Goal: Task Accomplishment & Management: Complete application form

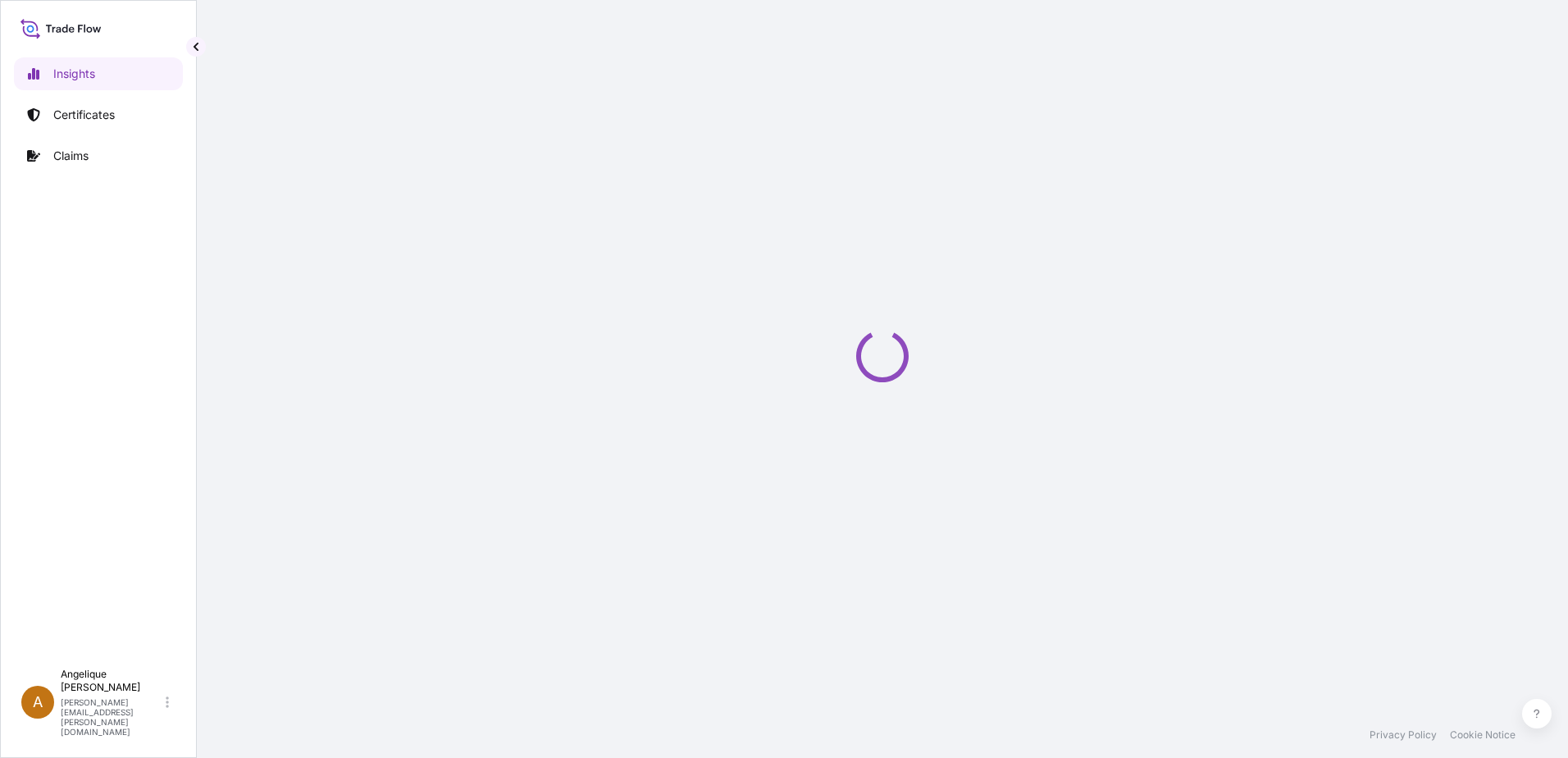
select select "2025"
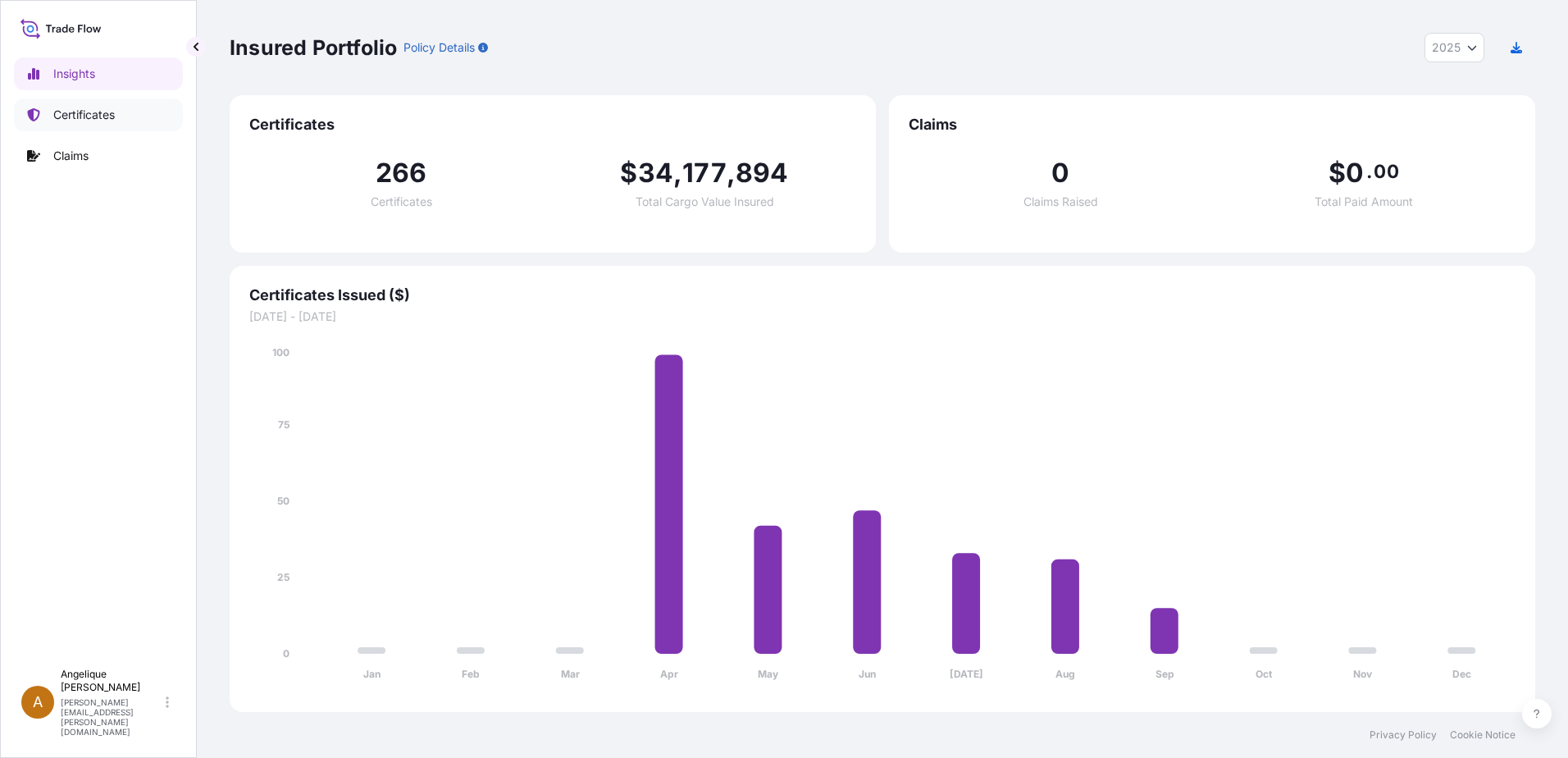
click at [82, 115] on p "Certificates" at bounding box center [84, 115] width 61 height 17
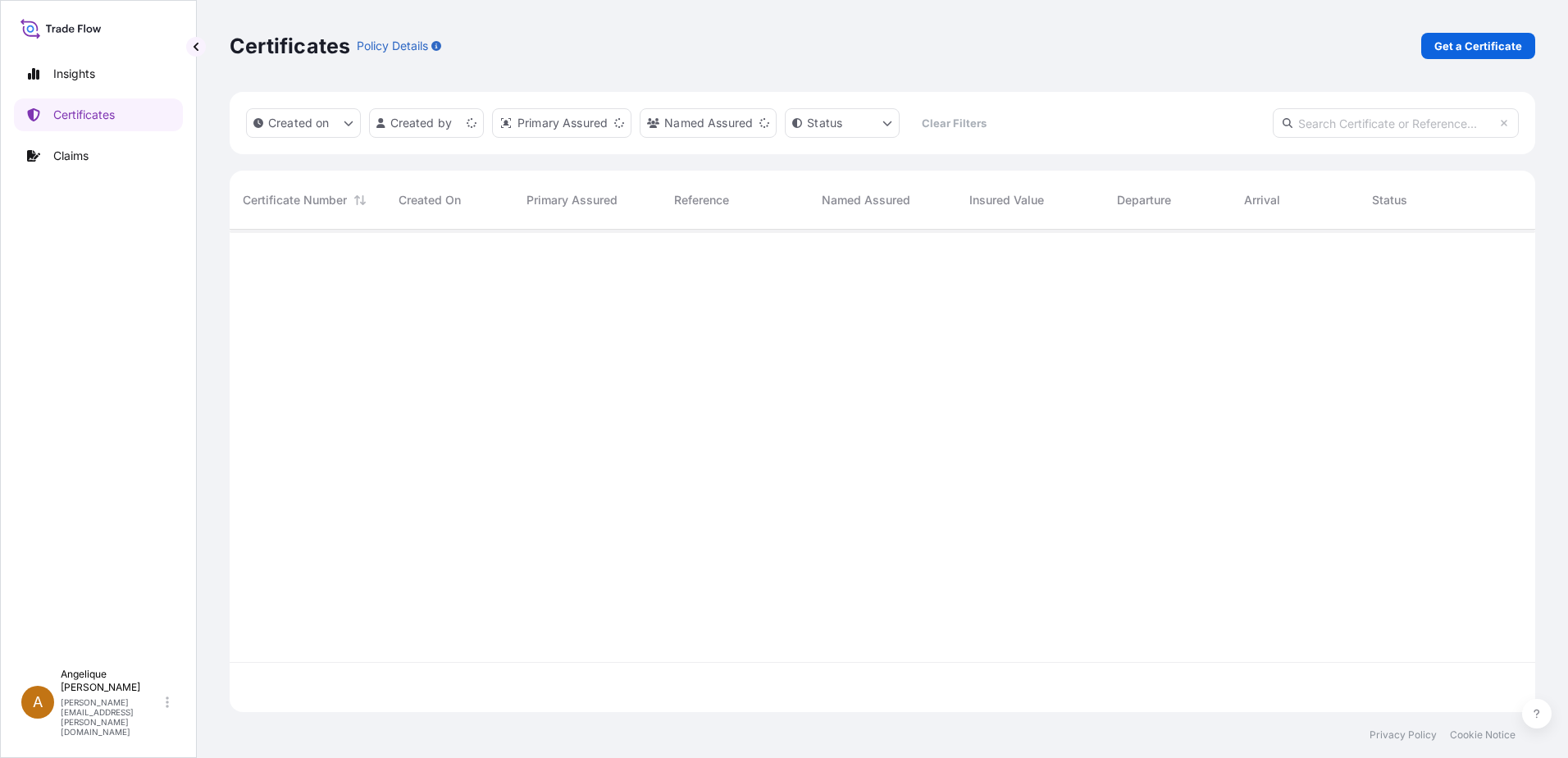
scroll to position [479, 1293]
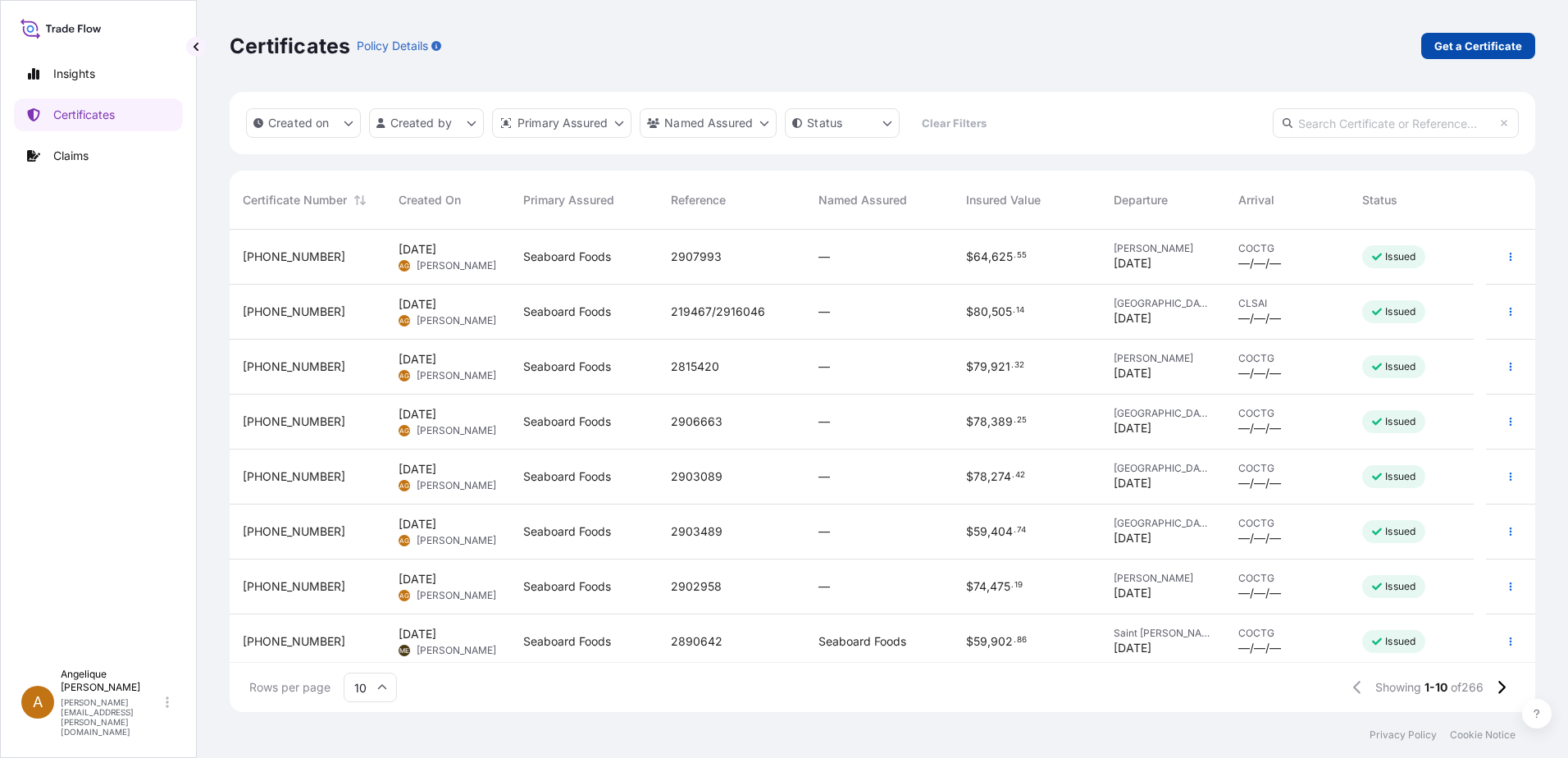
click at [1470, 46] on p "Get a Certificate" at bounding box center [1478, 46] width 88 height 17
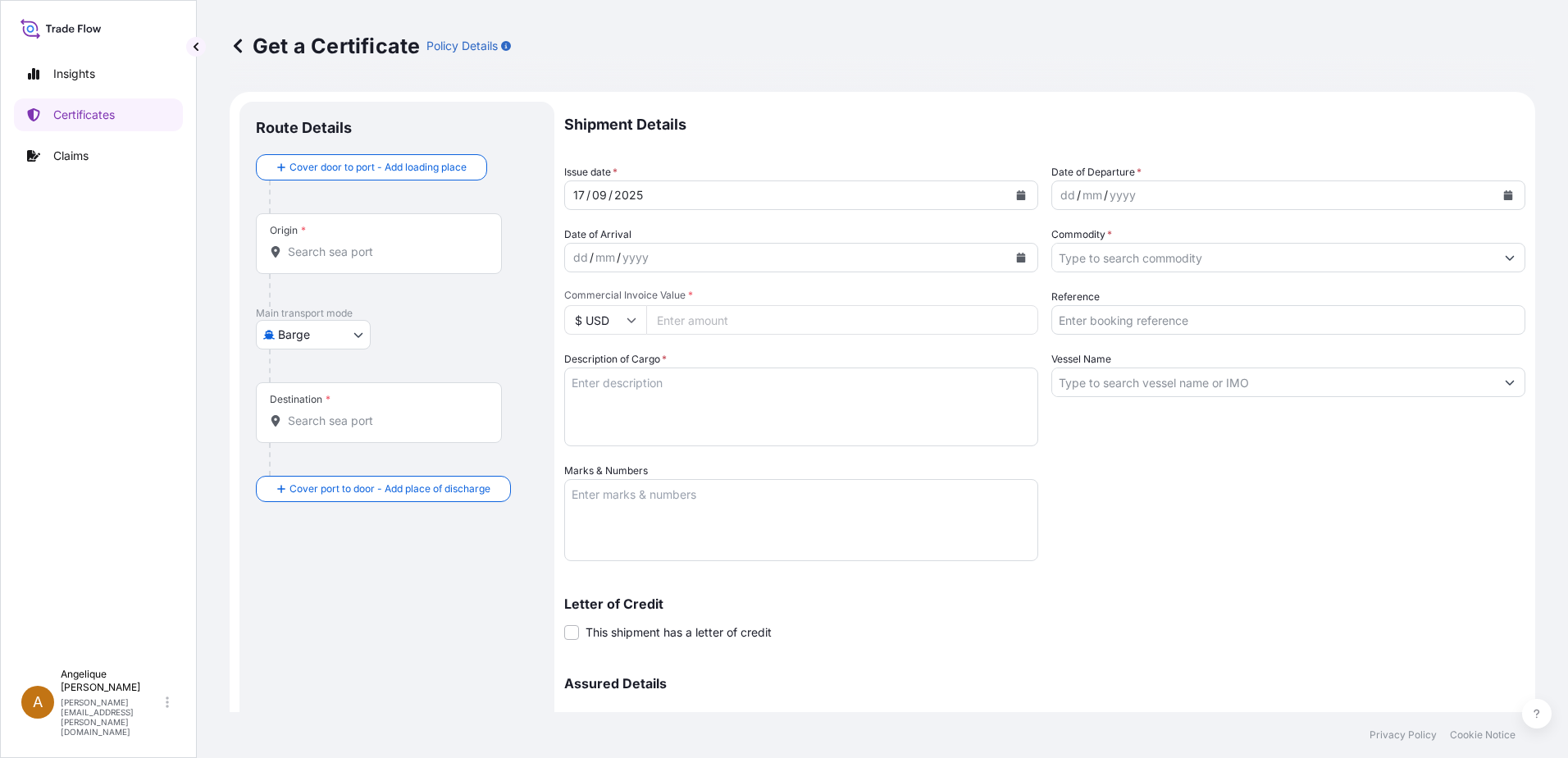
click at [356, 335] on body "Insights Certificates Claims A [PERSON_NAME] [PERSON_NAME][EMAIL_ADDRESS][PERSO…" at bounding box center [784, 379] width 1568 height 758
click at [298, 470] on span "Ocean Vessel" at bounding box center [324, 466] width 73 height 17
select select "Ocean Vessel"
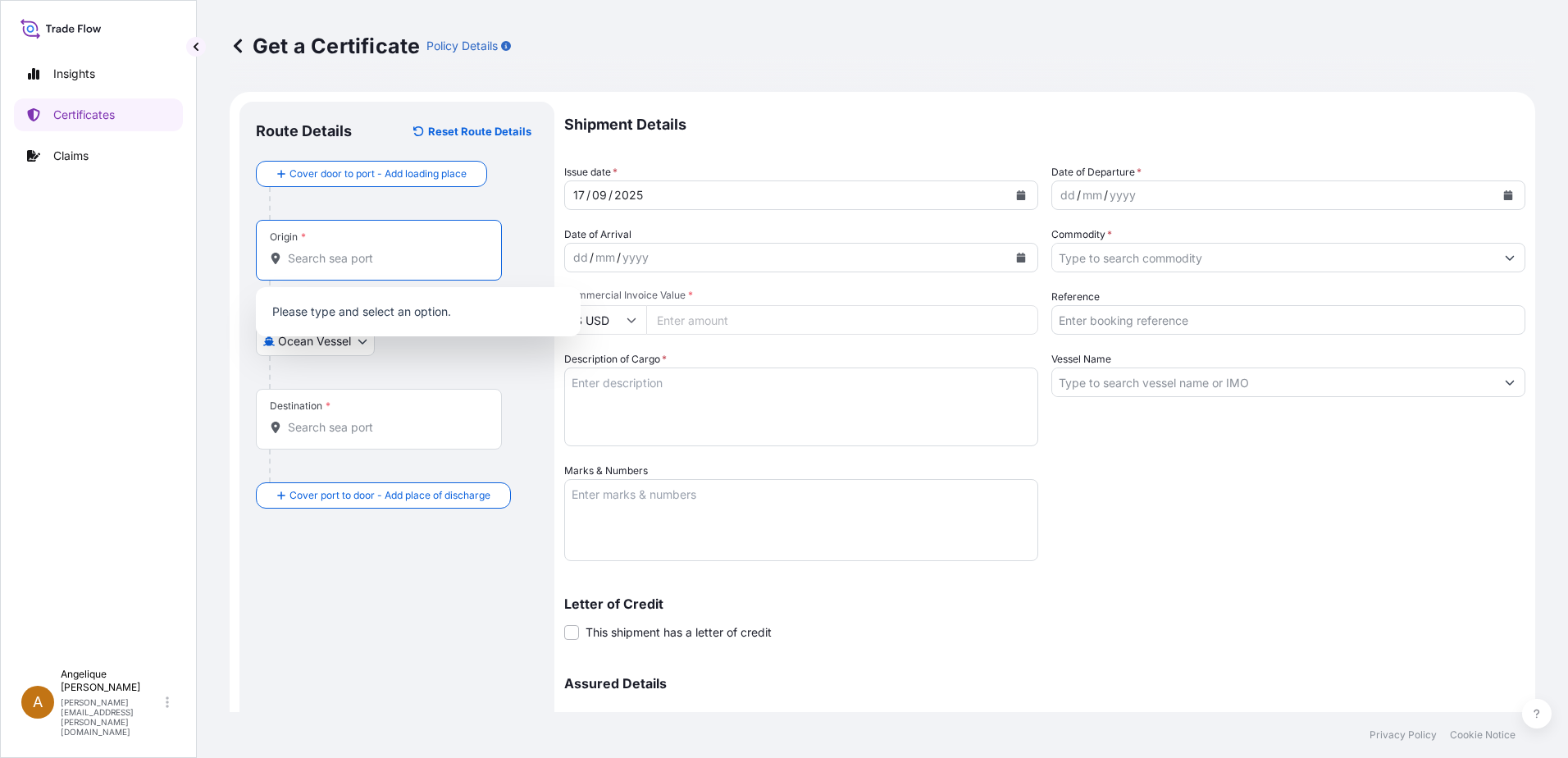
click at [305, 264] on input "Origin *" at bounding box center [385, 258] width 194 height 17
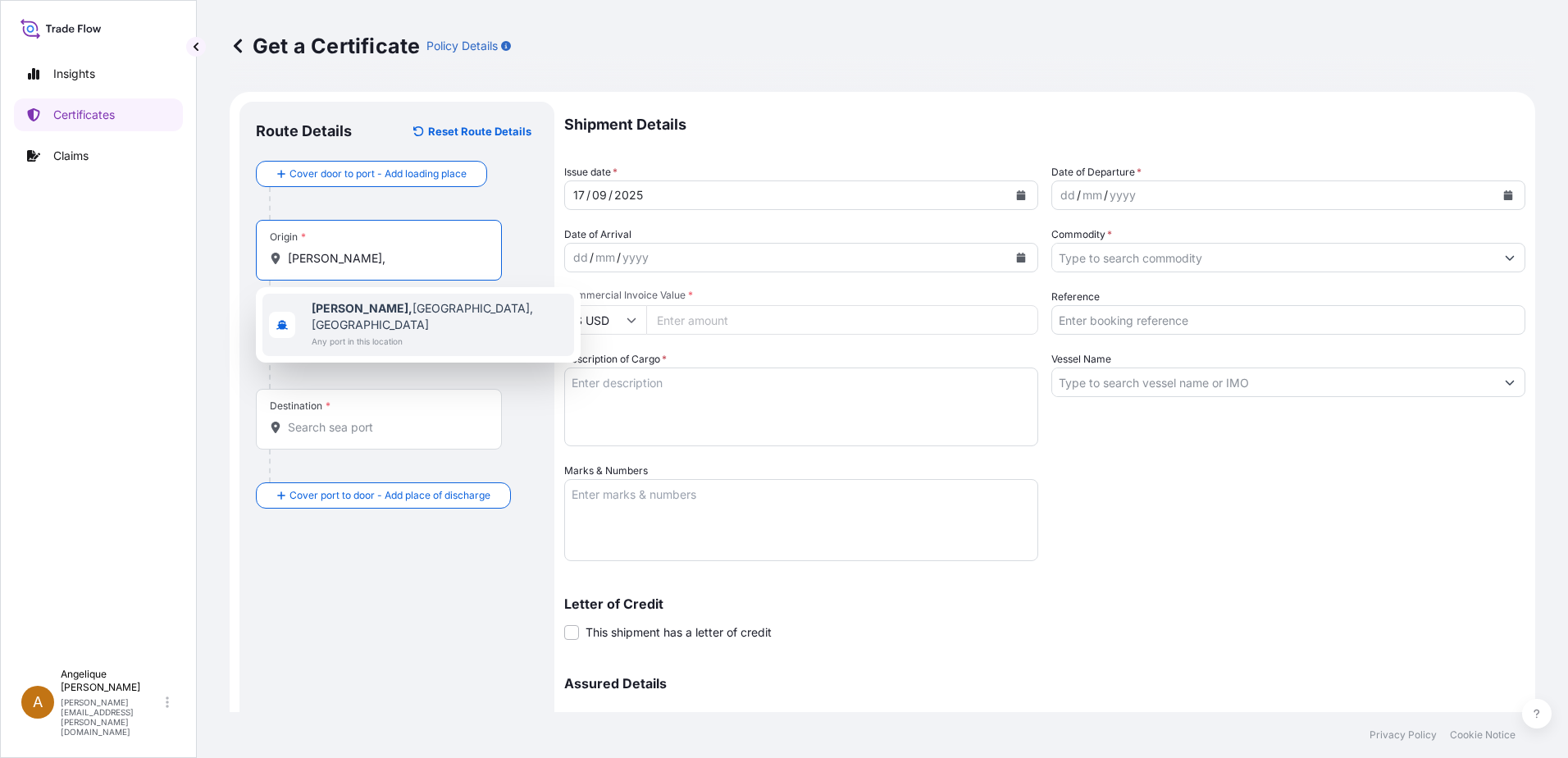
click at [382, 315] on span "[PERSON_NAME], [GEOGRAPHIC_DATA], [GEOGRAPHIC_DATA]" at bounding box center [439, 317] width 256 height 33
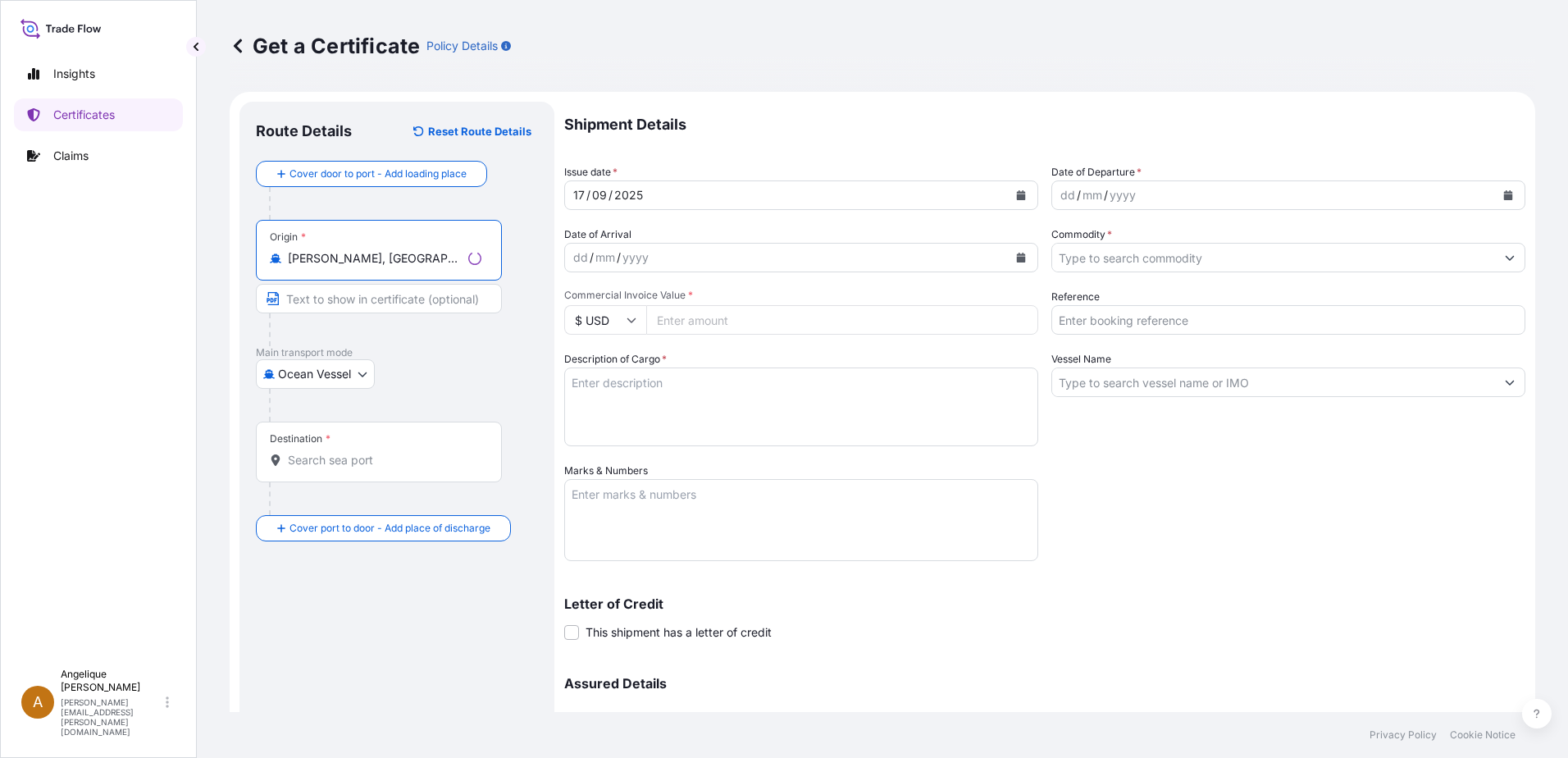
type input "[PERSON_NAME], [GEOGRAPHIC_DATA], [GEOGRAPHIC_DATA]"
click at [342, 458] on input "Destination *" at bounding box center [385, 460] width 194 height 17
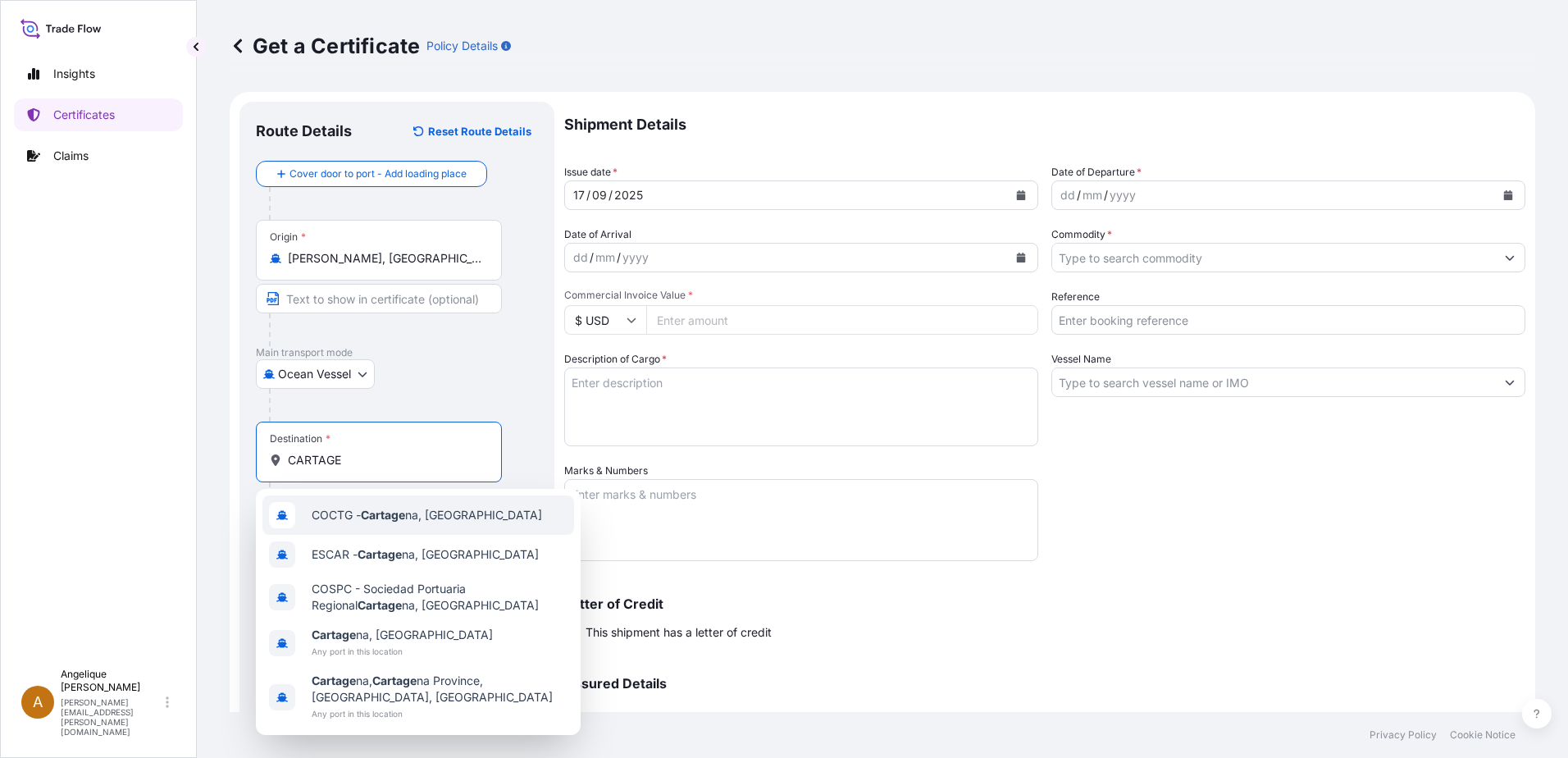
click at [389, 505] on div "COCTG - Cartage na, [GEOGRAPHIC_DATA]" at bounding box center [418, 516] width 312 height 40
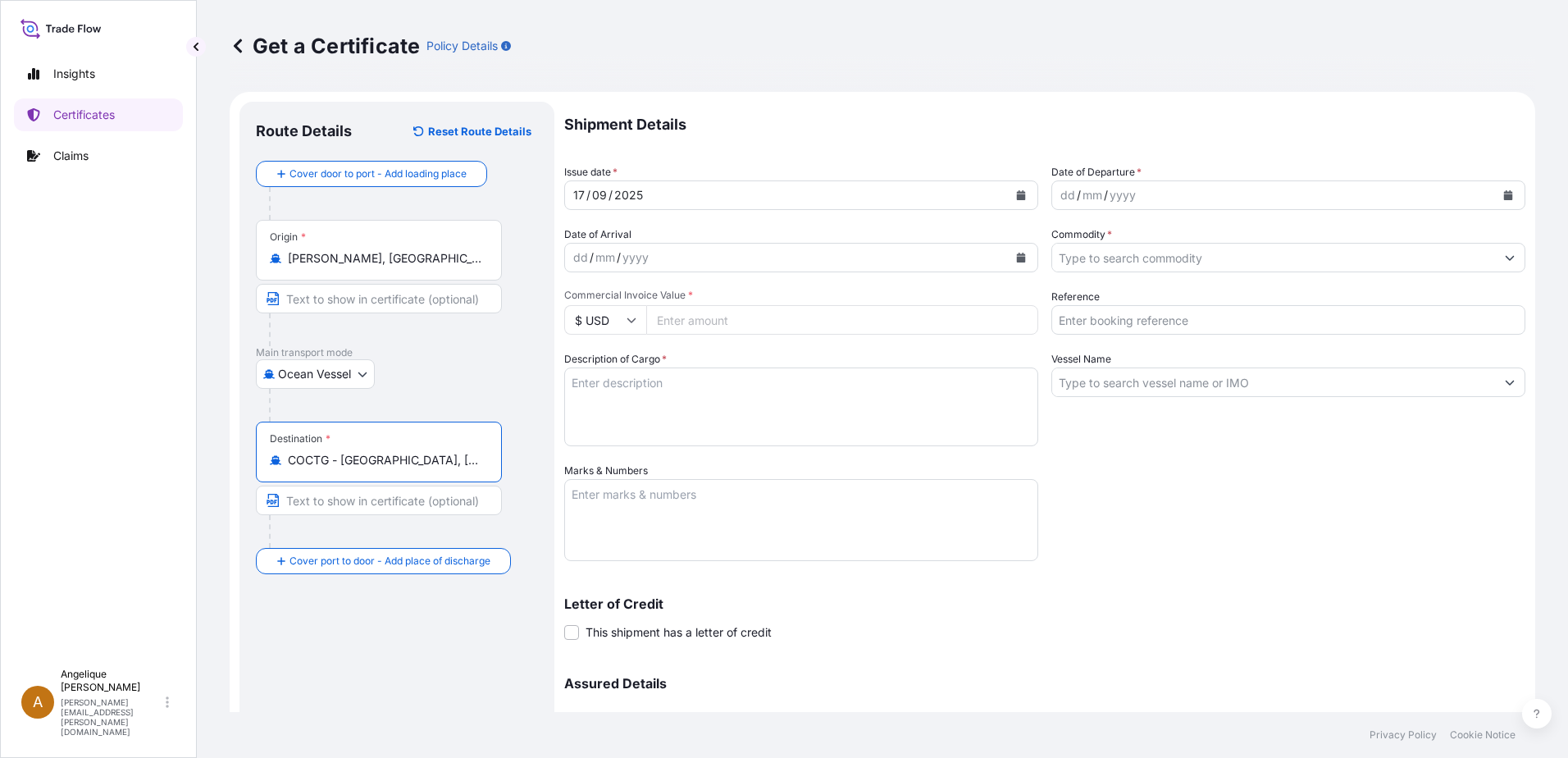
type input "COCTG - [GEOGRAPHIC_DATA], [GEOGRAPHIC_DATA]"
click at [1503, 194] on icon "Calendar" at bounding box center [1508, 195] width 10 height 10
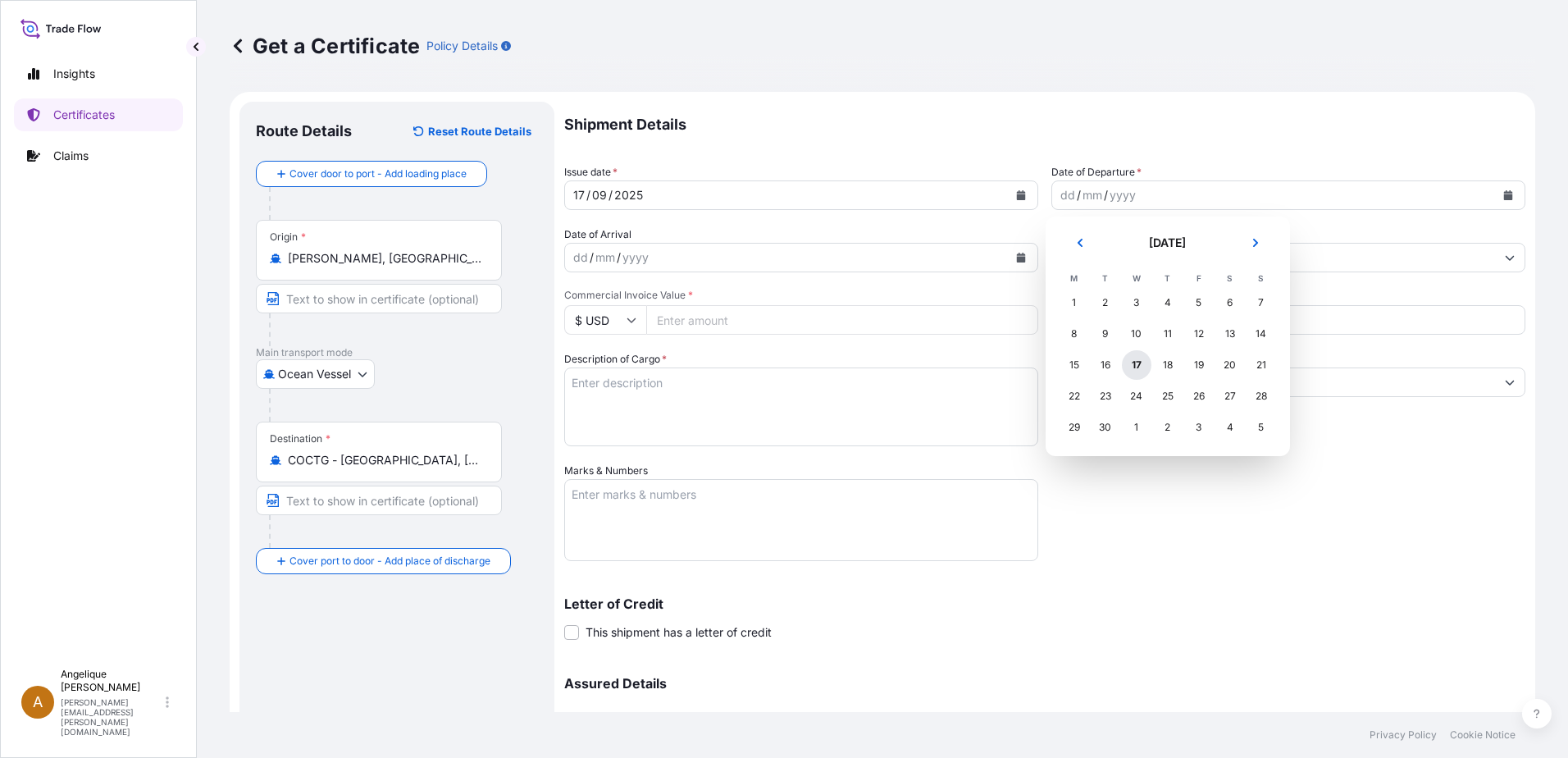
click at [1131, 367] on div "17" at bounding box center [1137, 365] width 30 height 30
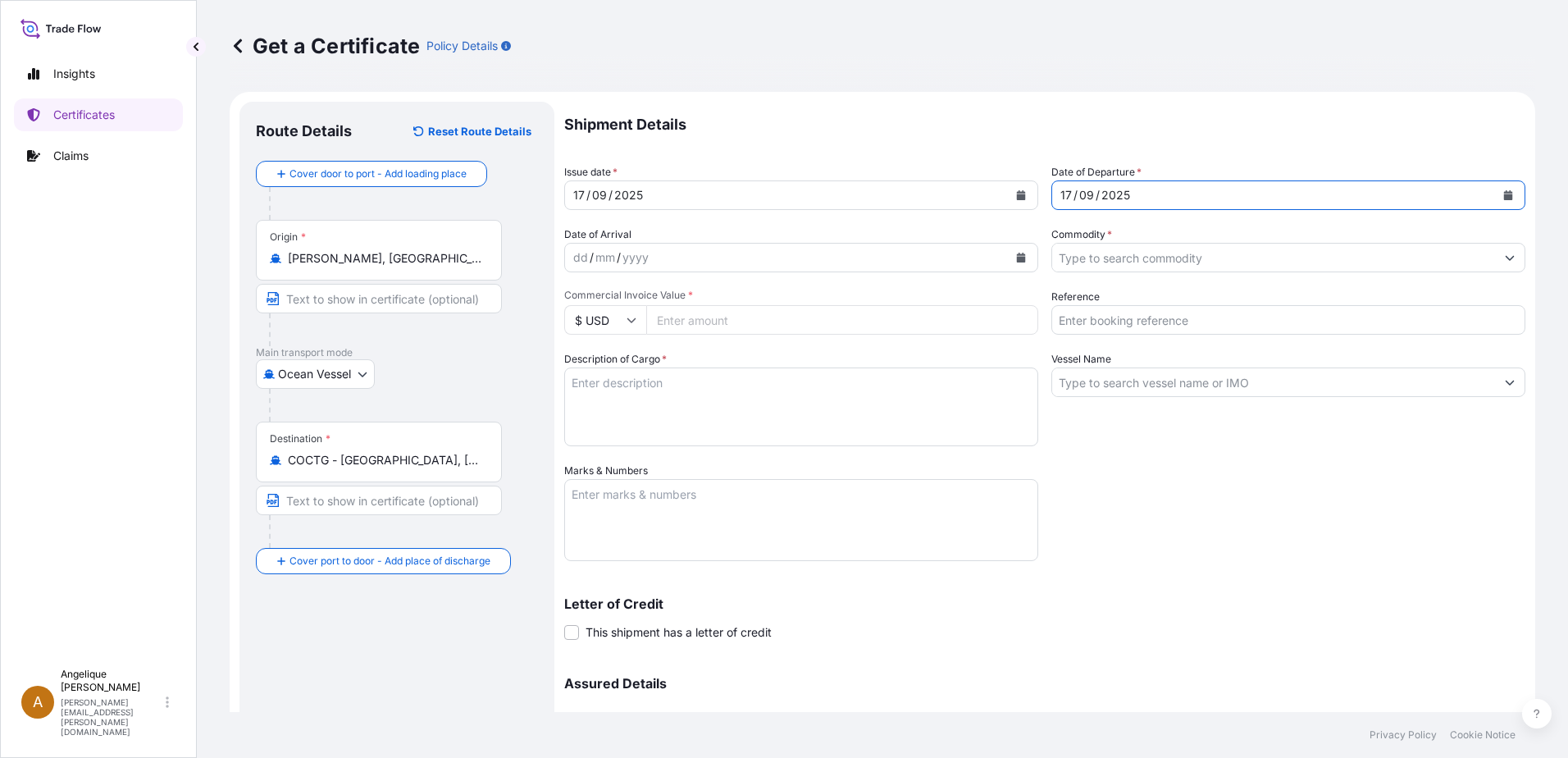
click at [1087, 263] on input "Commodity *" at bounding box center [1273, 257] width 443 height 30
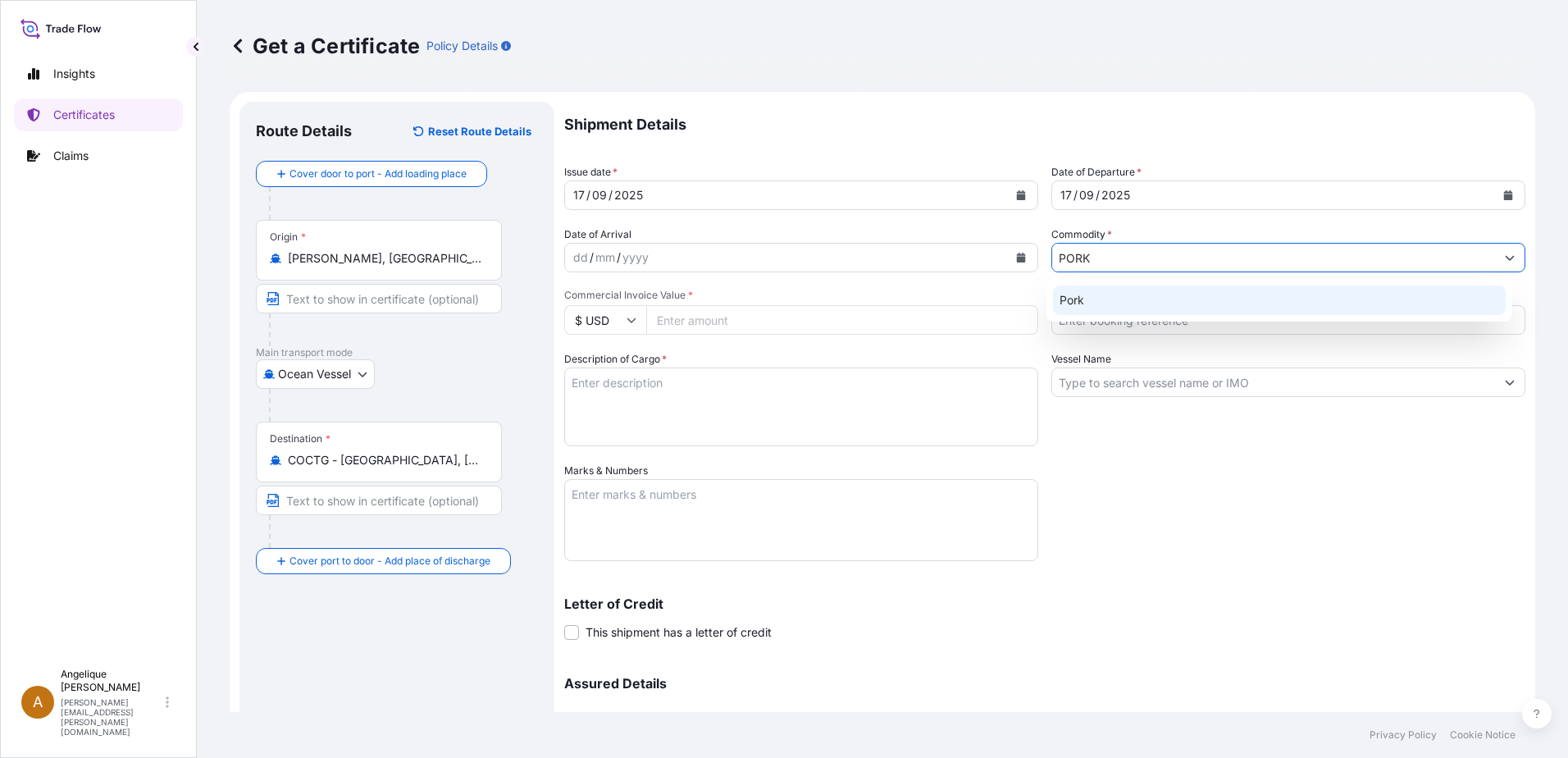
click at [1099, 296] on div "Pork" at bounding box center [1279, 300] width 453 height 30
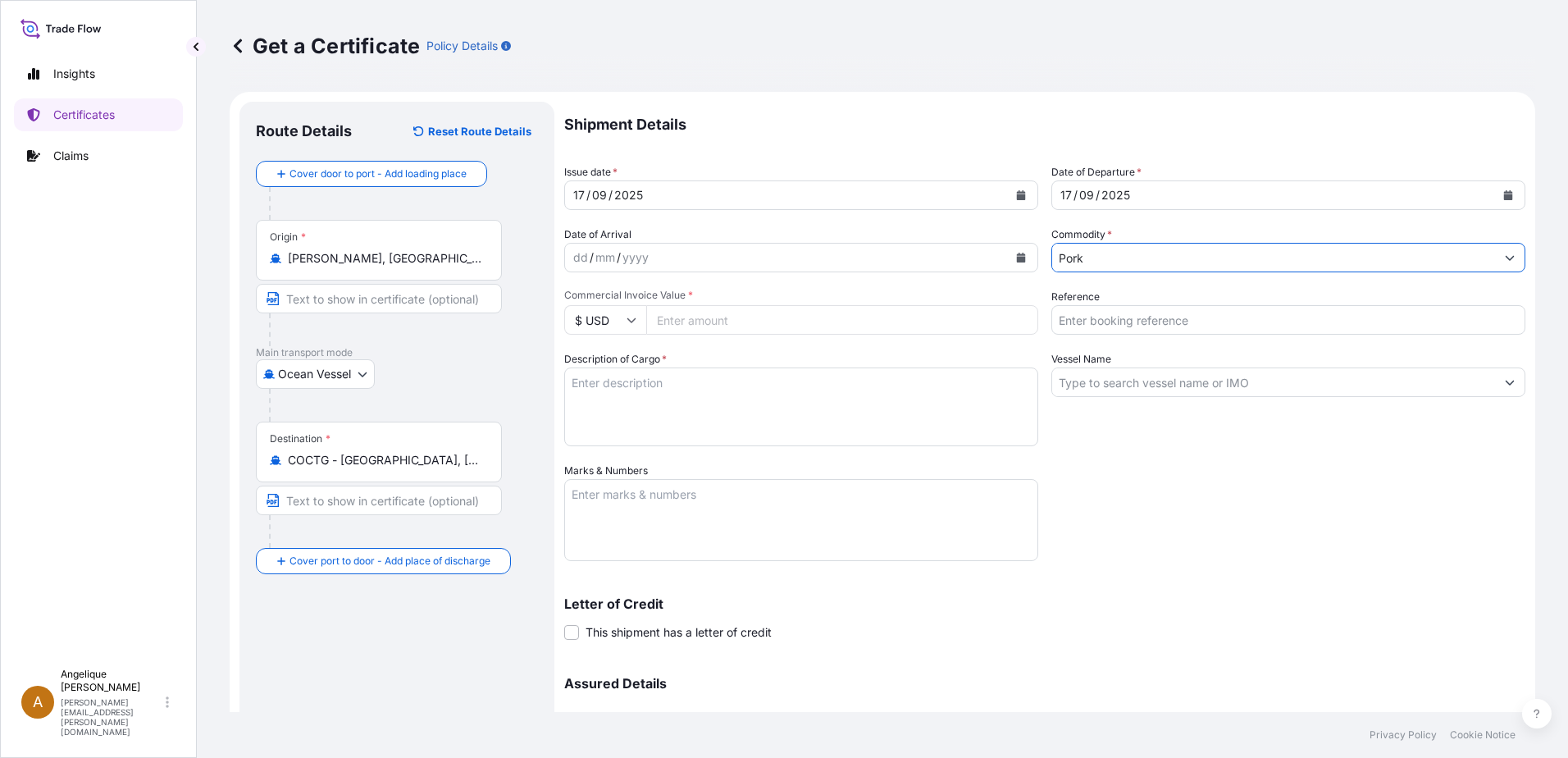
type input "Pork"
click at [674, 316] on input "Commercial Invoice Value *" at bounding box center [842, 320] width 392 height 30
type input "105054.33"
type input "2900296"
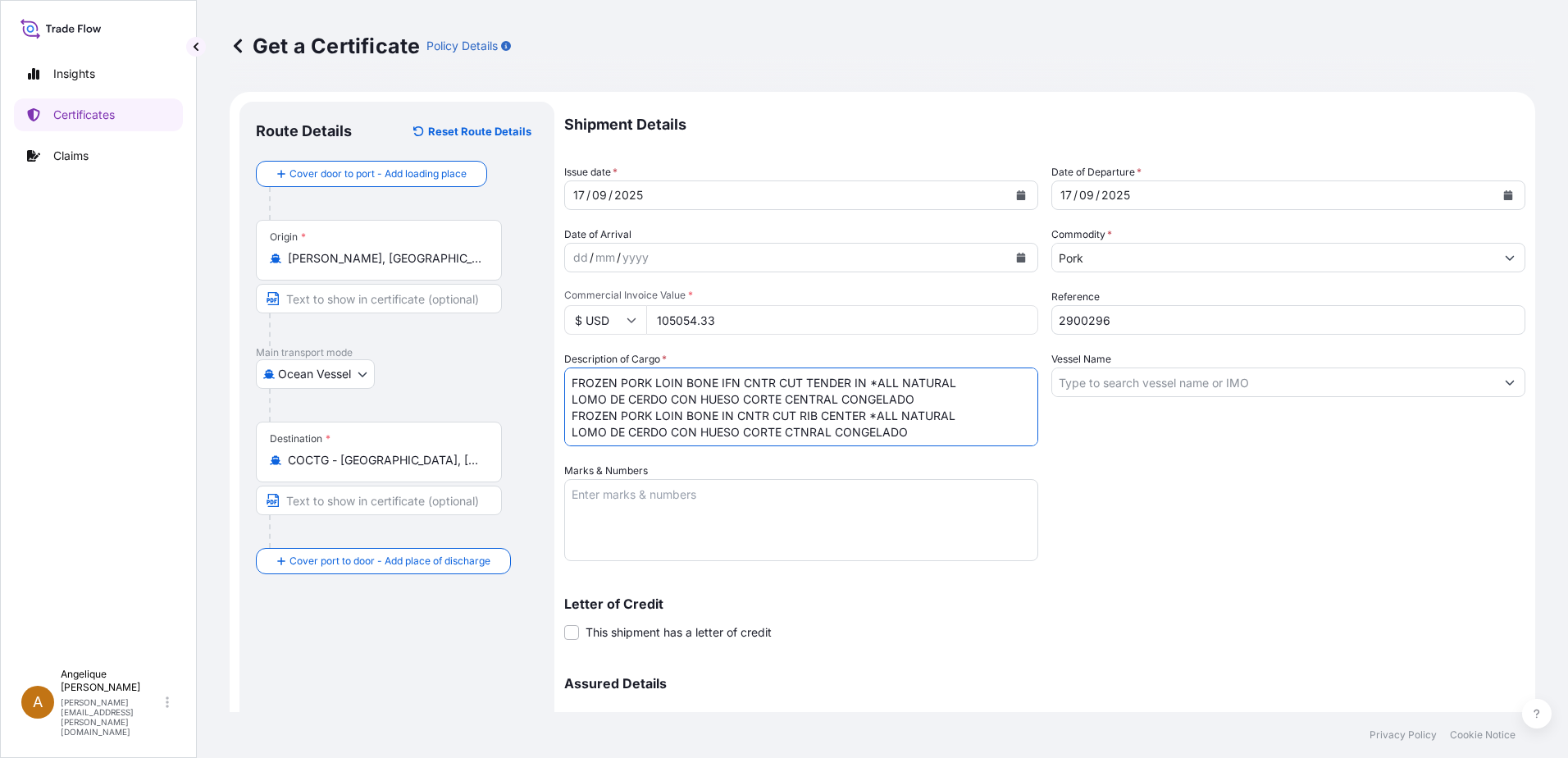
scroll to position [10, 0]
click at [794, 417] on textarea "FROZEN PORK LOIN BONE IFN CNTR CUT TENDER IN *ALL NATURAL LOMO DE CERDO CON HUE…" at bounding box center [801, 406] width 474 height 79
click at [589, 427] on textarea "FROZEN PORK LOIN BONE IFN CNTR CUT TENDER IN *ALL NATURAL LOMO DE CERDO CON HUE…" at bounding box center [801, 406] width 474 height 79
drag, startPoint x: 839, startPoint y: 415, endPoint x: 795, endPoint y: 421, distance: 44.4
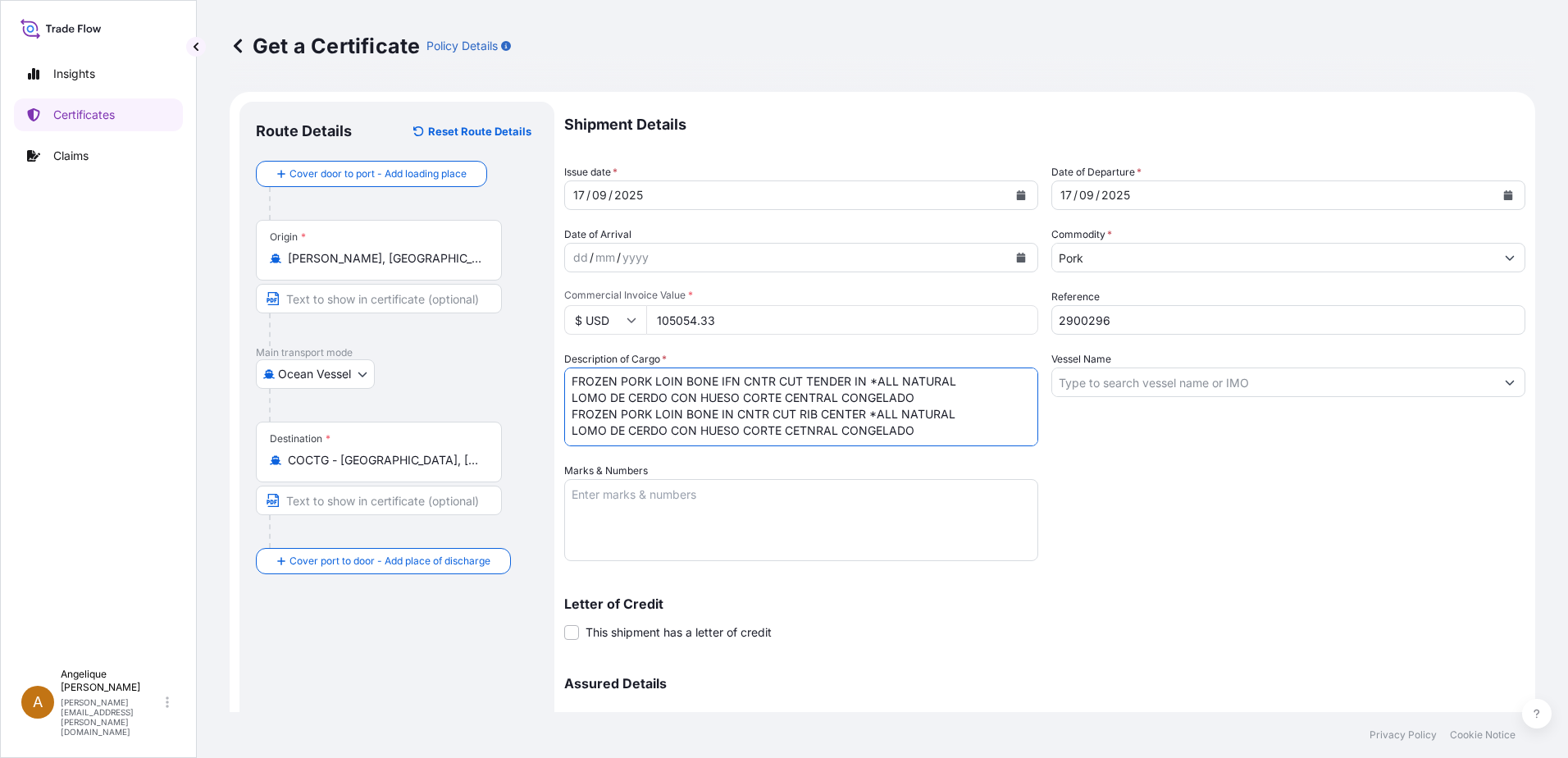
click at [785, 421] on textarea "FROZEN PORK LOIN BONE IFN CNTR CUT TENDER IN *ALL NATURAL LOMO DE CERDO CON HUE…" at bounding box center [801, 406] width 474 height 79
click at [927, 419] on textarea "FROZEN PORK LOIN BONE IFN CNTR CUT TENDER IN *ALL NATURAL LOMO DE CERDO CON HUE…" at bounding box center [801, 406] width 474 height 79
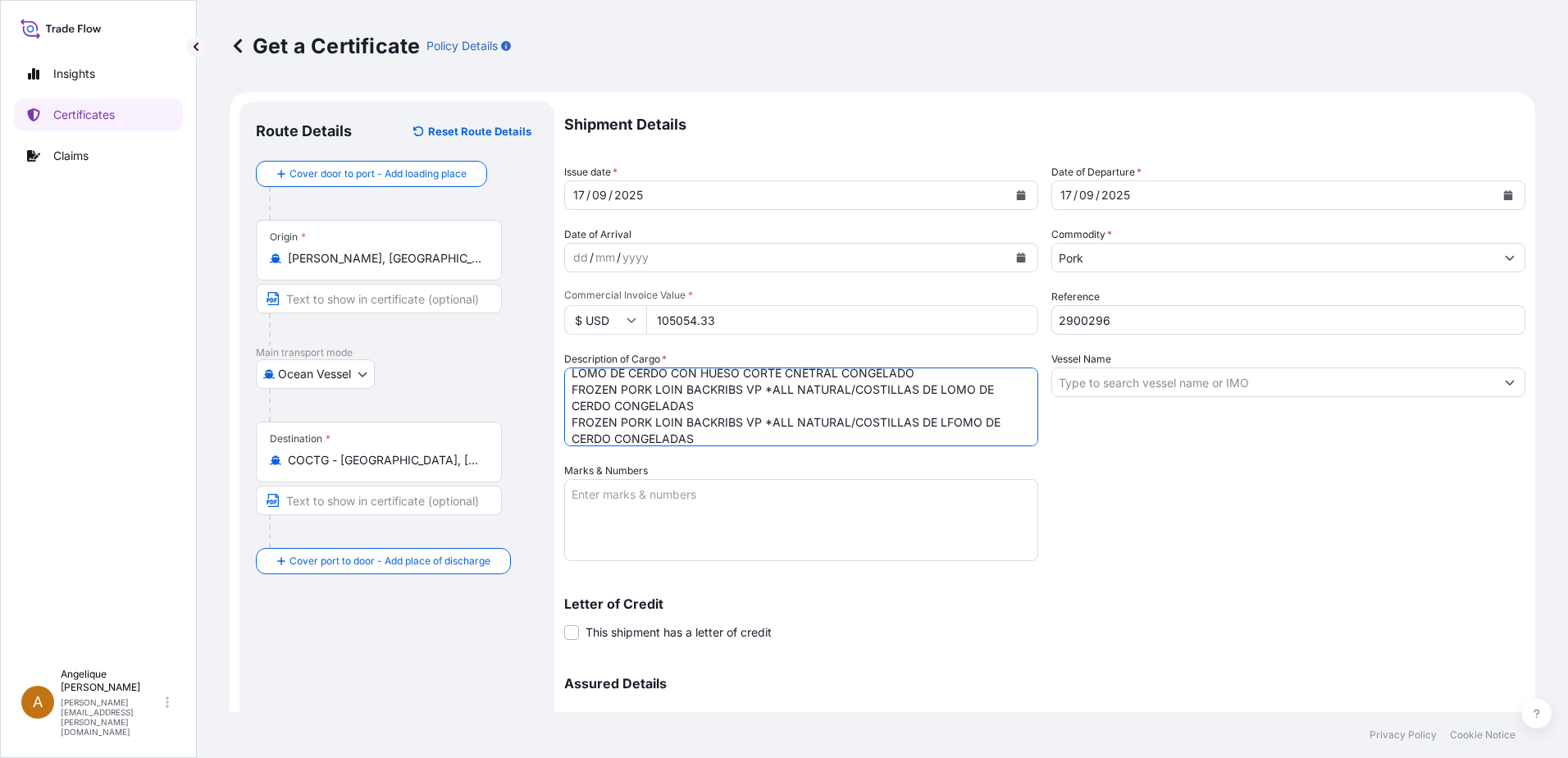
scroll to position [141, 0]
click at [954, 409] on textarea "FROZEN PORK LOIN BONE IFN CNTR CUT TENDER IN *ALL NATURAL LOMO DE CERDO CON HUE…" at bounding box center [801, 406] width 474 height 79
click at [706, 421] on textarea "FROZEN PORK LOIN BONE IFN CNTR CUT TENDER IN *ALL NATURAL LOMO DE CERDO CON HUE…" at bounding box center [801, 406] width 474 height 79
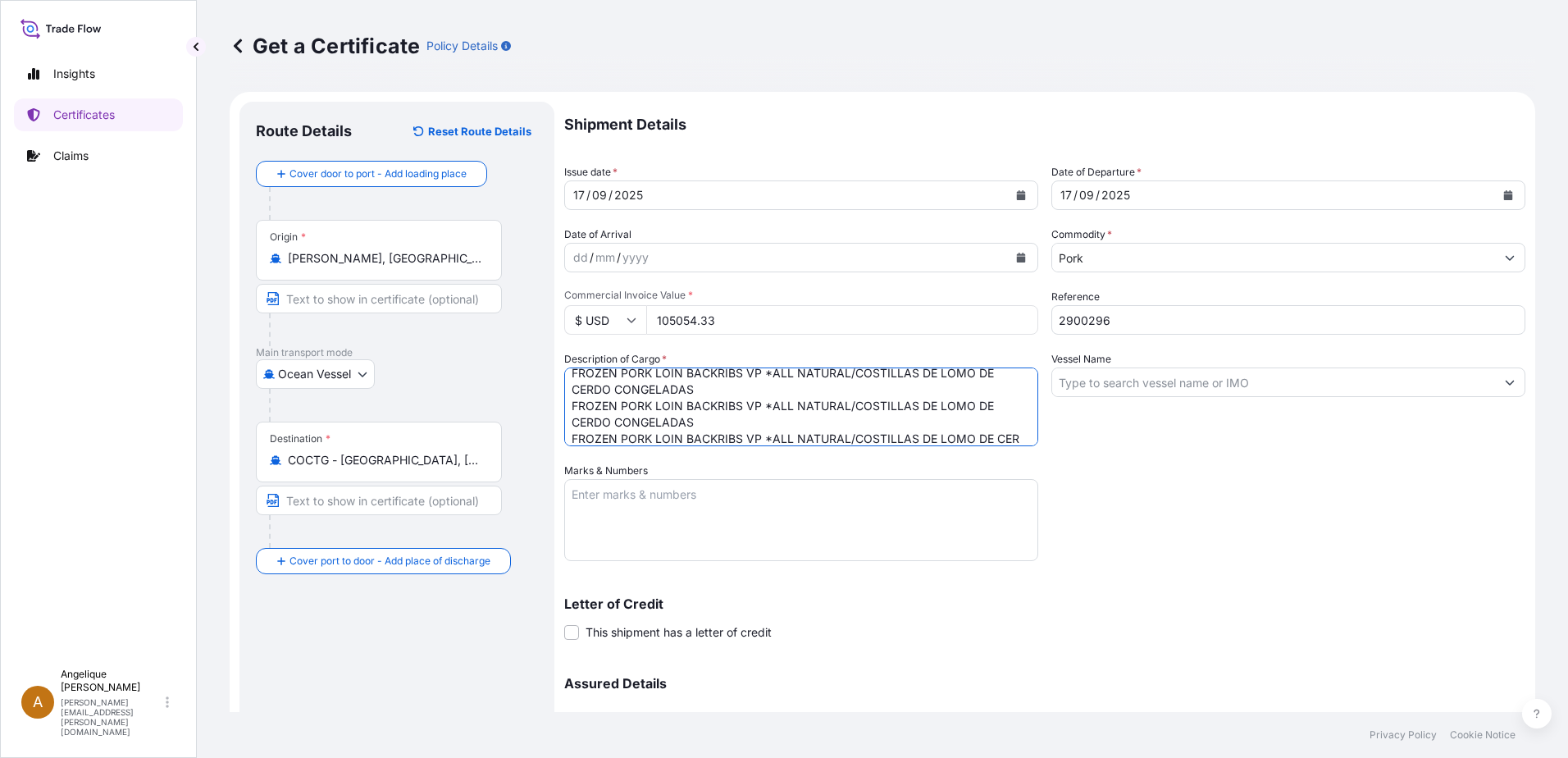
scroll to position [190, 0]
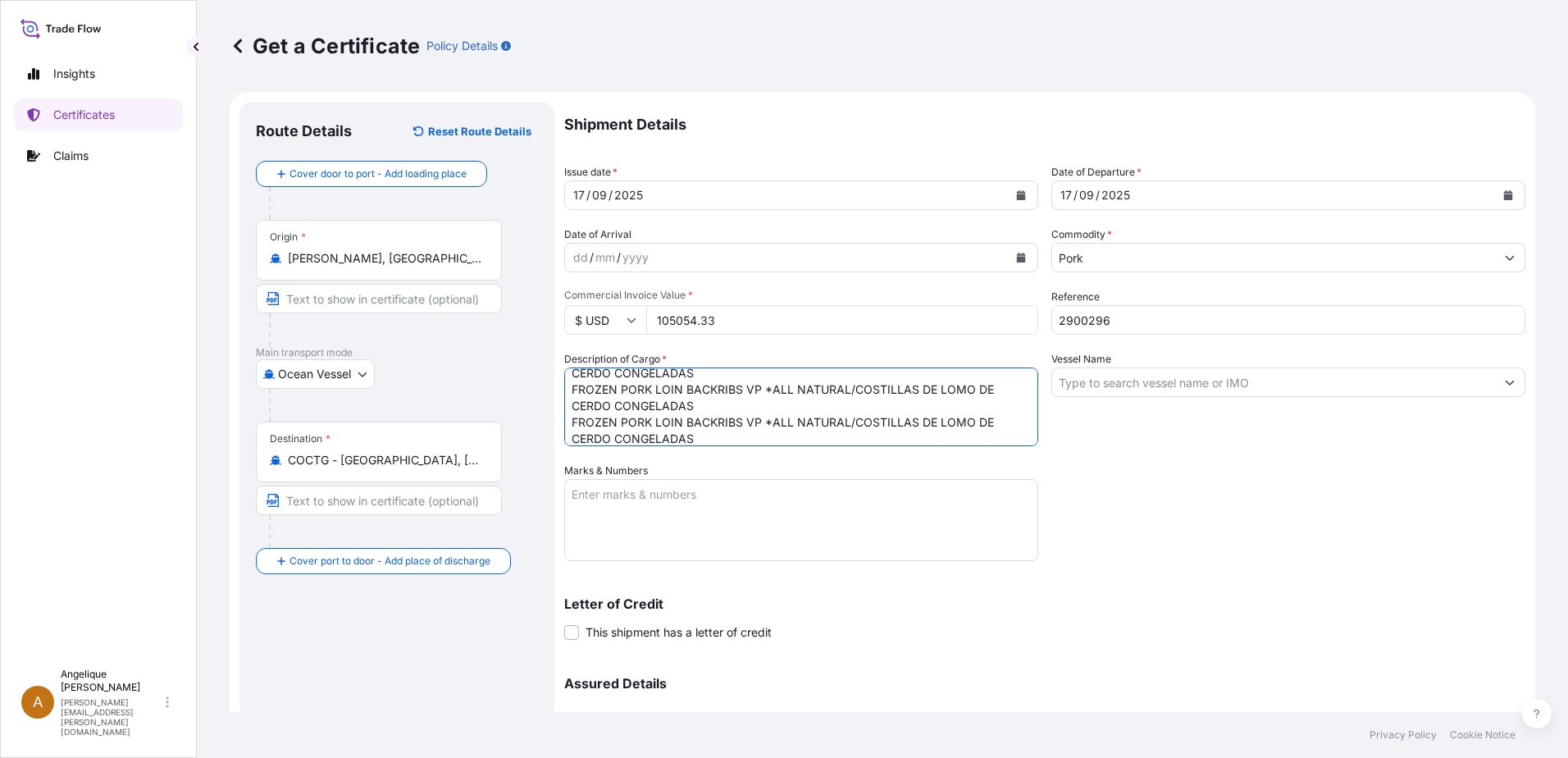
click at [715, 391] on textarea "FROZEN PORK LOIN BONE IFN CNTR CUT TENDER IN *ALL NATURAL LOMO DE CERDO CON HUE…" at bounding box center [801, 406] width 474 height 79
click at [716, 420] on textarea "FROZEN PORK LOIN BONE IFN CNTR CUT TENDER IN *ALL NATURAL LOMO DE CERDO CON HUE…" at bounding box center [801, 406] width 474 height 79
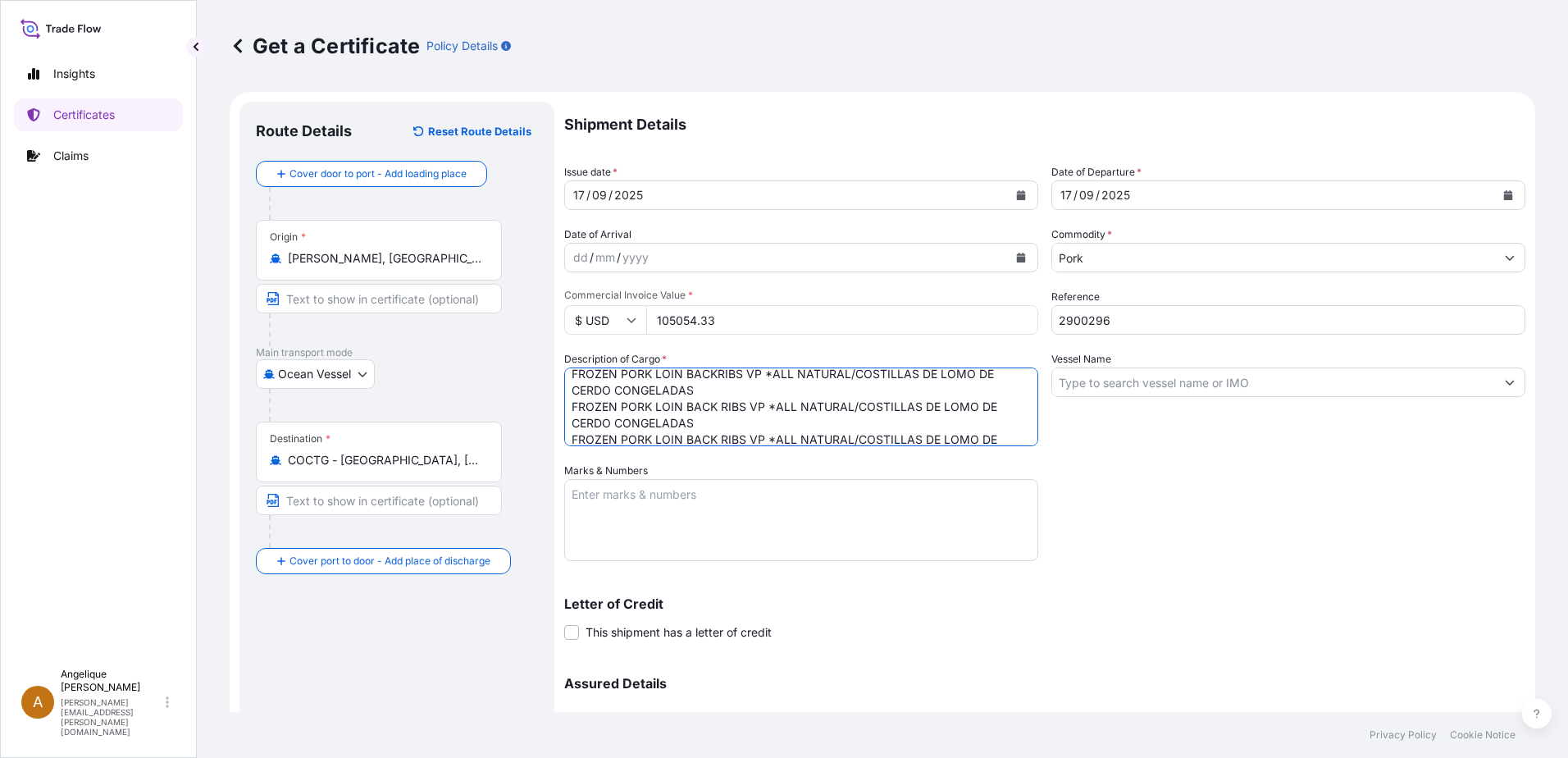
scroll to position [149, 0]
click at [716, 398] on textarea "FROZEN PORK LOIN BONE IFN CNTR CUT TENDER IN *ALL NATURAL LOMO DE CERDO CON HUE…" at bounding box center [801, 406] width 474 height 79
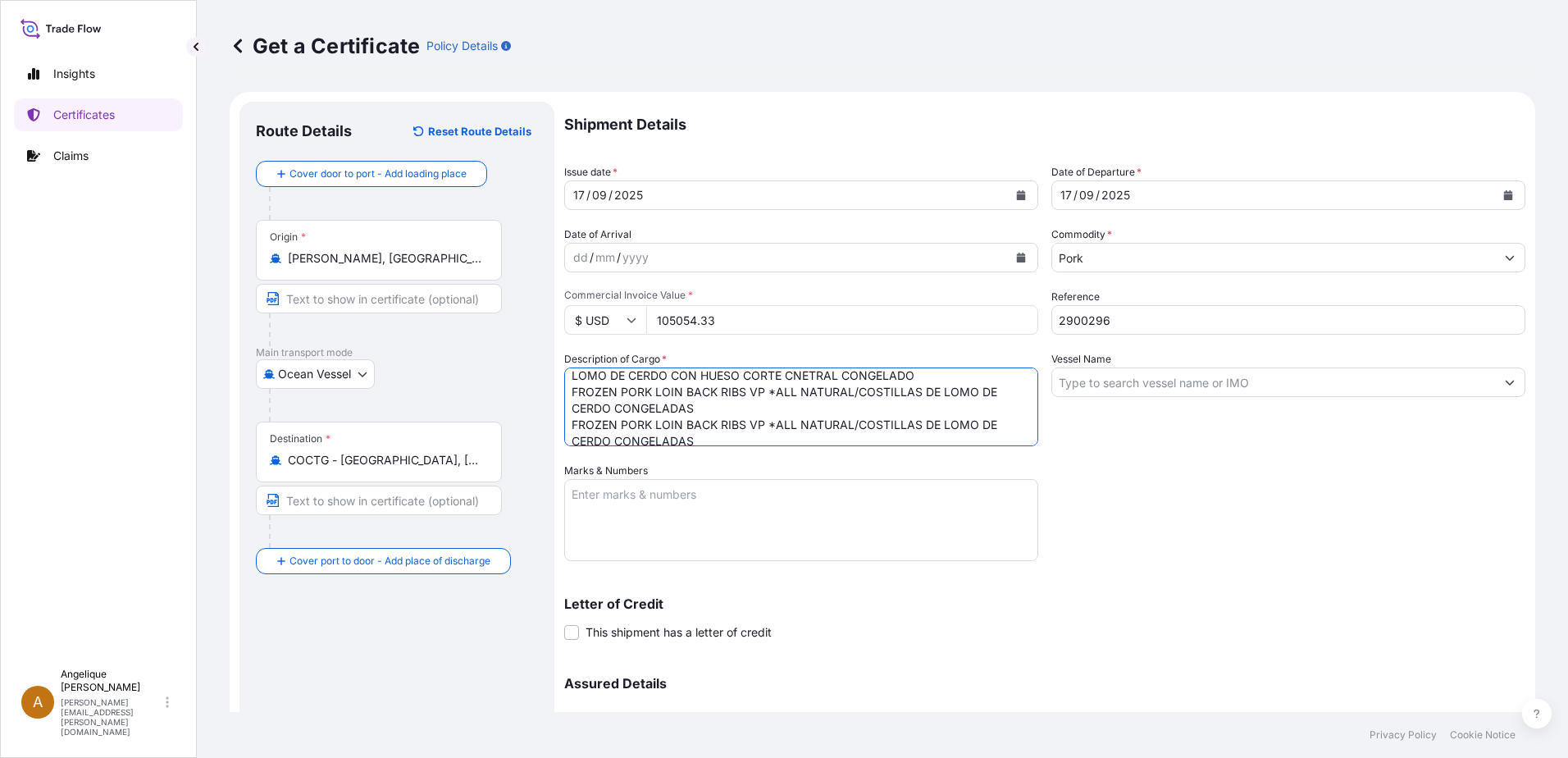
scroll to position [106, 0]
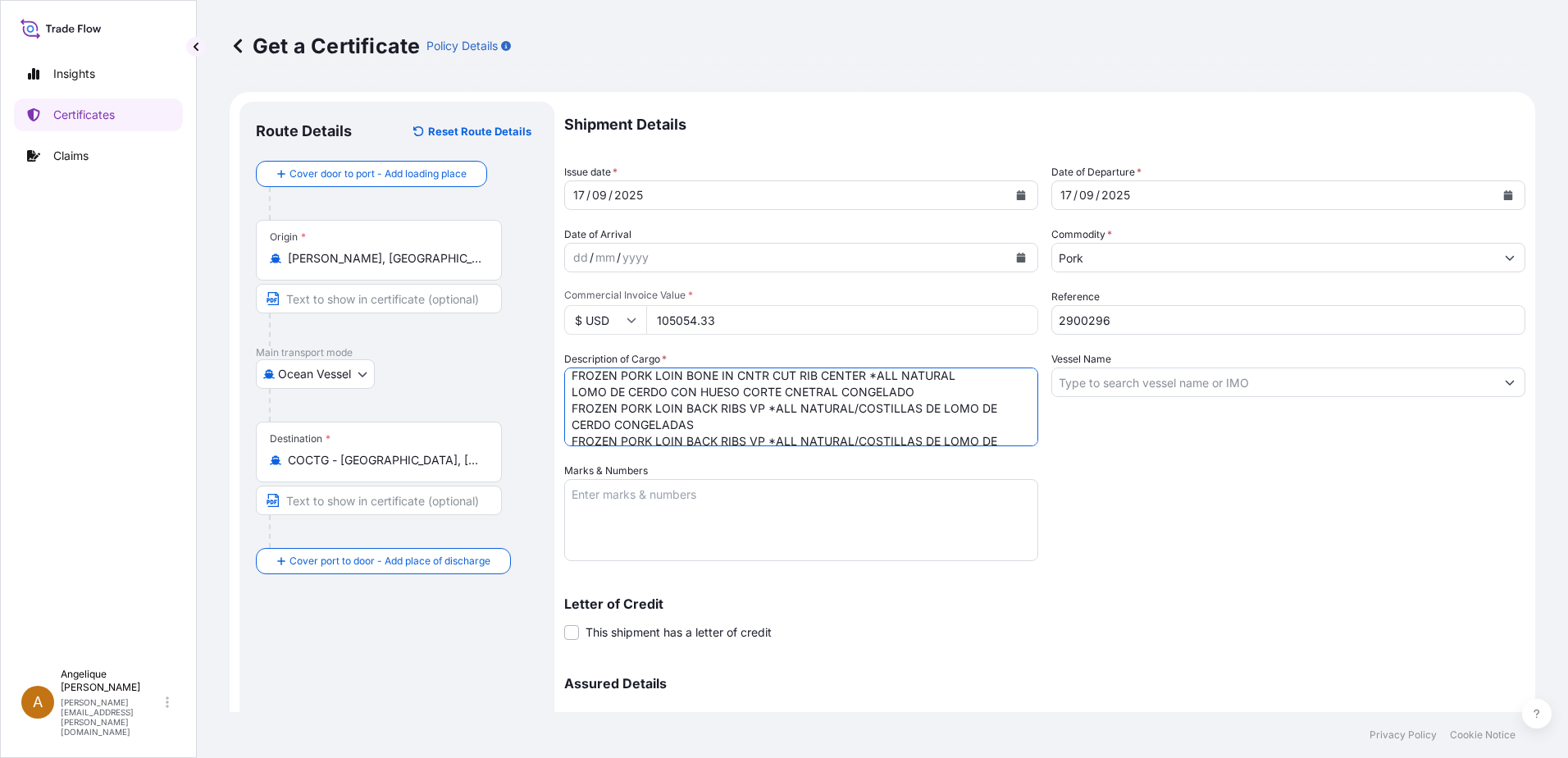
type textarea "FROZEN PORK LOIN BONE IFN CNTR CUT TENDER IN *ALL NATURAL LOMO DE CERDO CON HUE…"
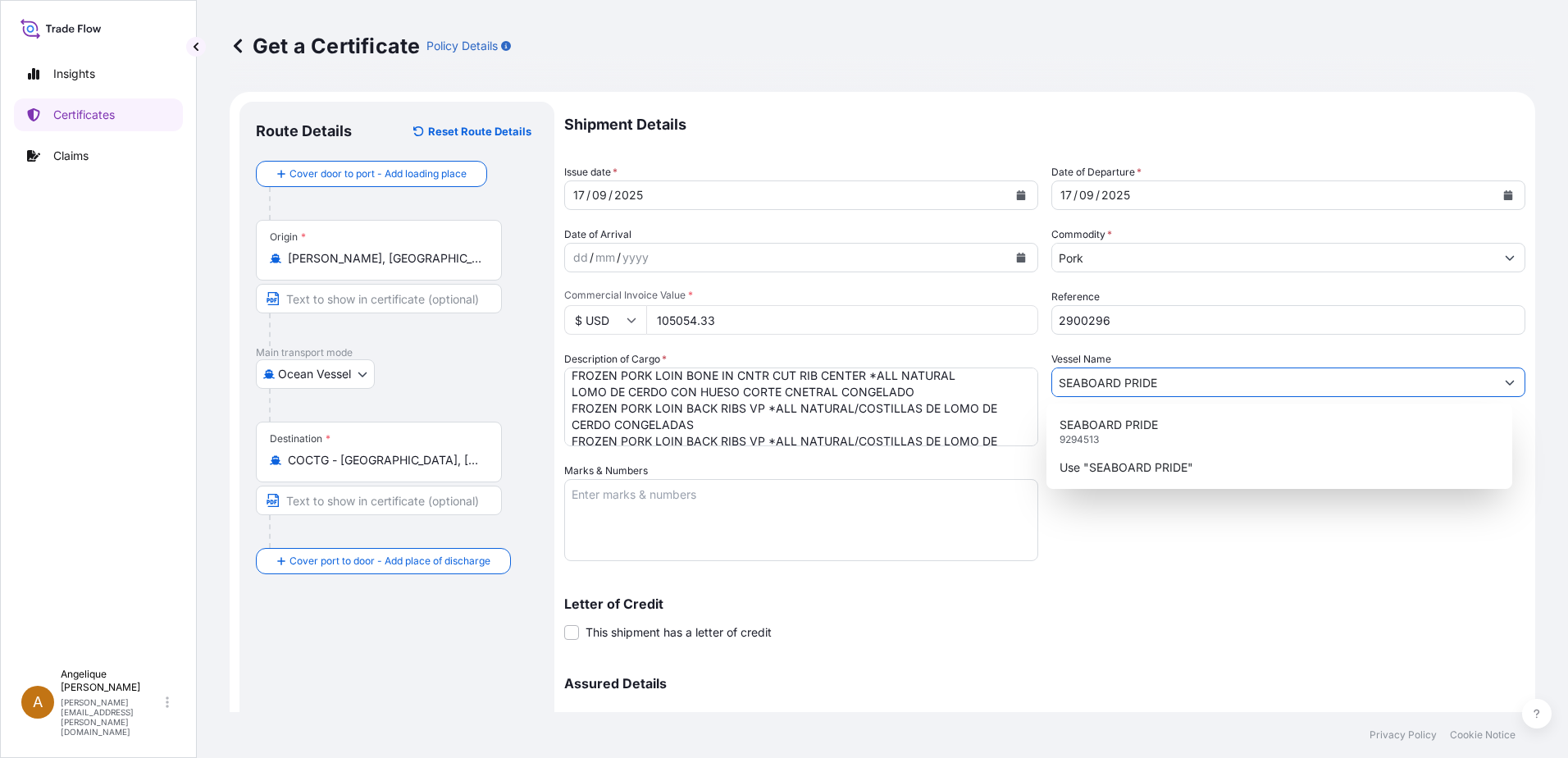
type input "SEABOARD PRIDE"
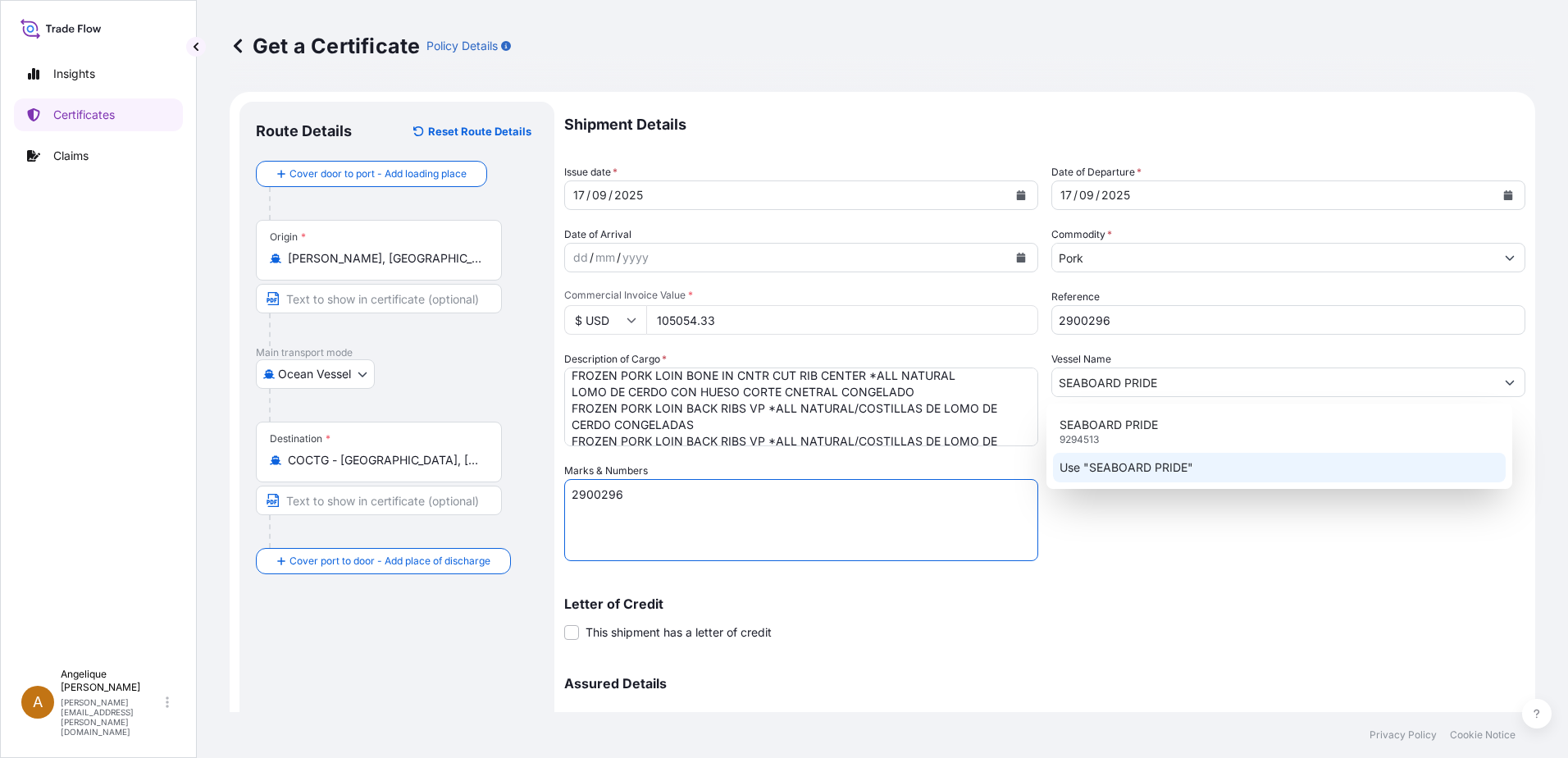
type textarea "2900296"
click at [1182, 553] on div "Shipment Details Issue date * [DATE] Date of Departure * [DATE] Date of Arrival…" at bounding box center [1044, 461] width 961 height 719
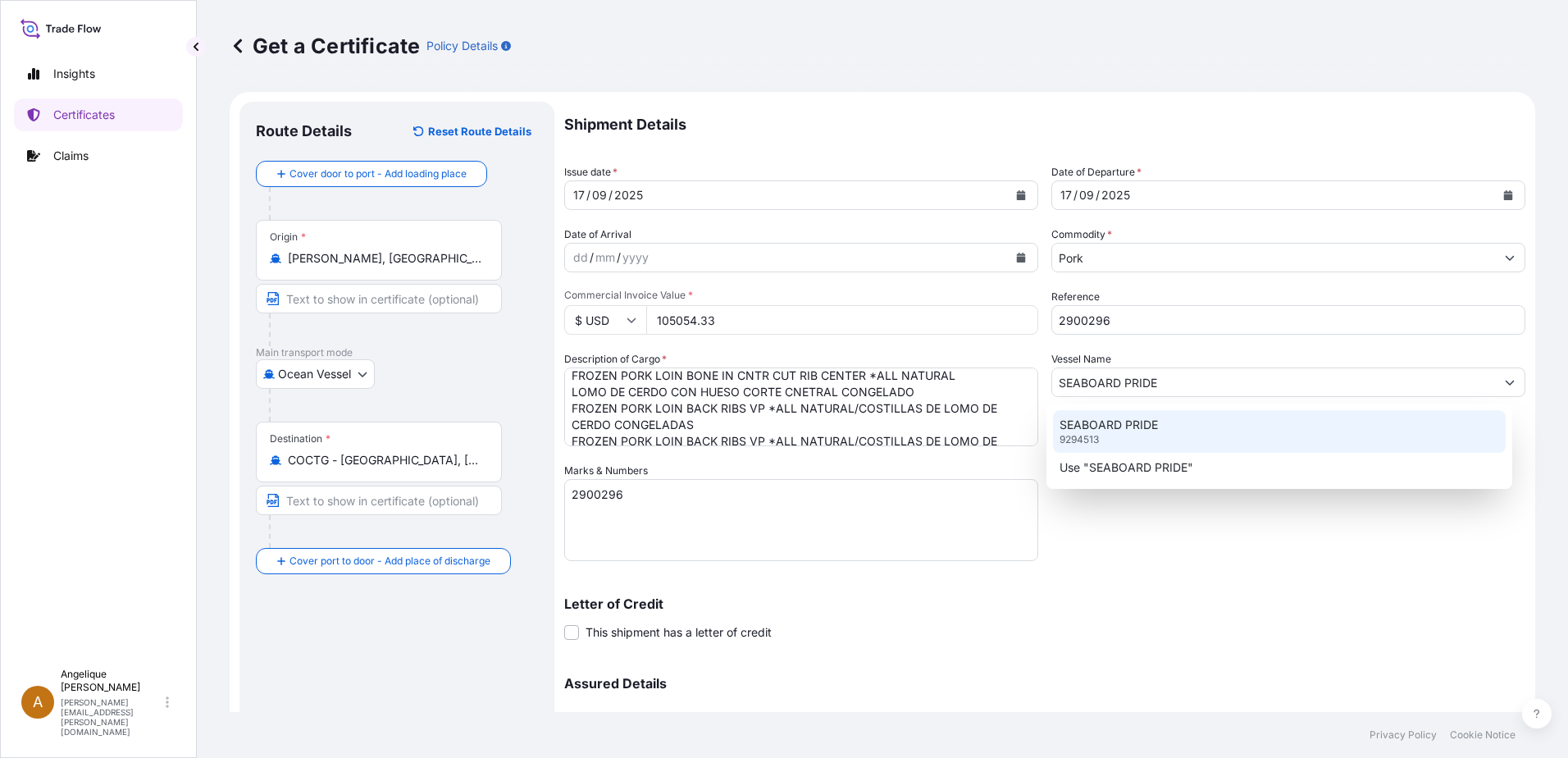
click at [1118, 422] on p "SEABOARD PRIDE" at bounding box center [1108, 425] width 98 height 17
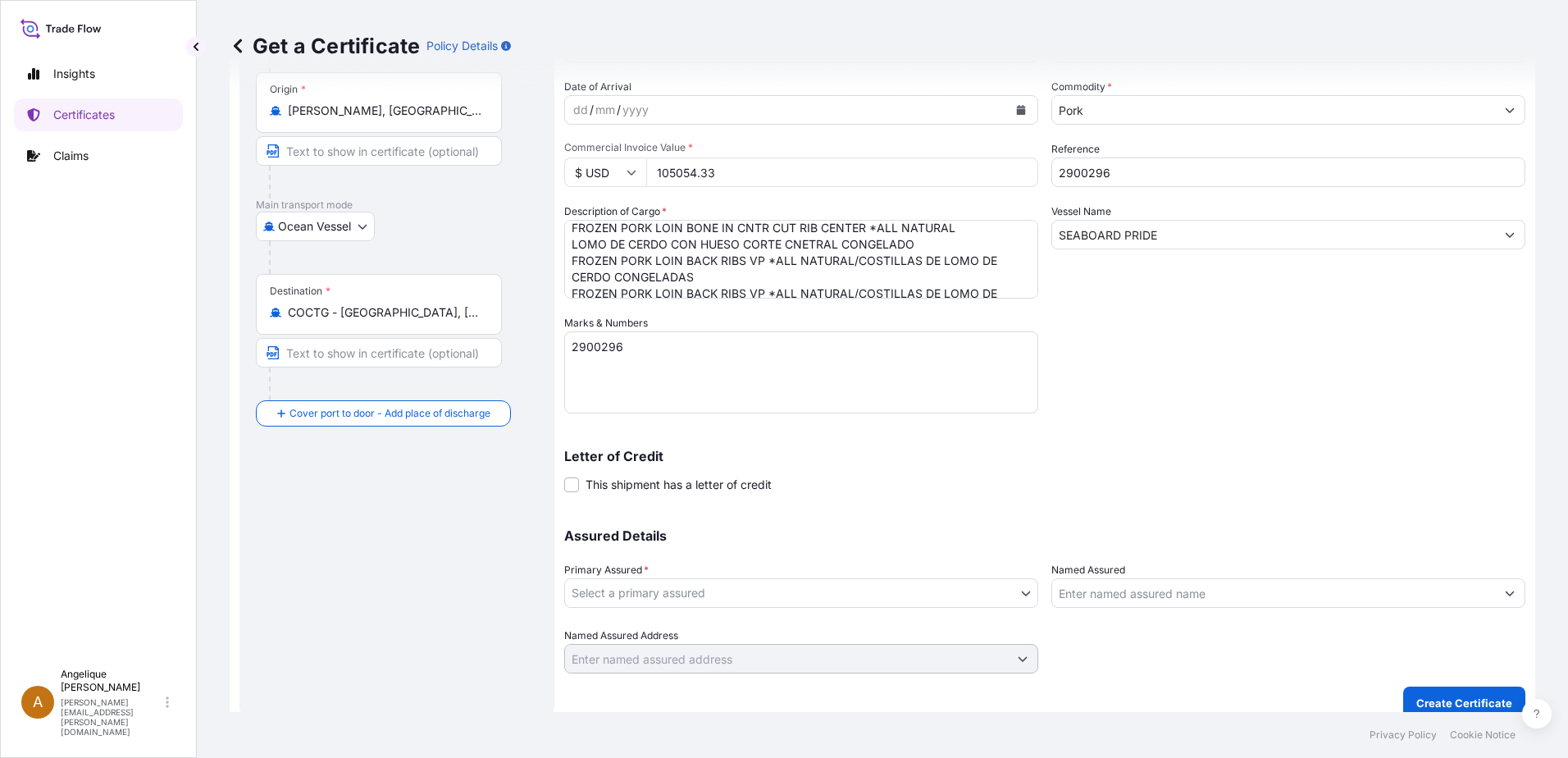
scroll to position [165, 0]
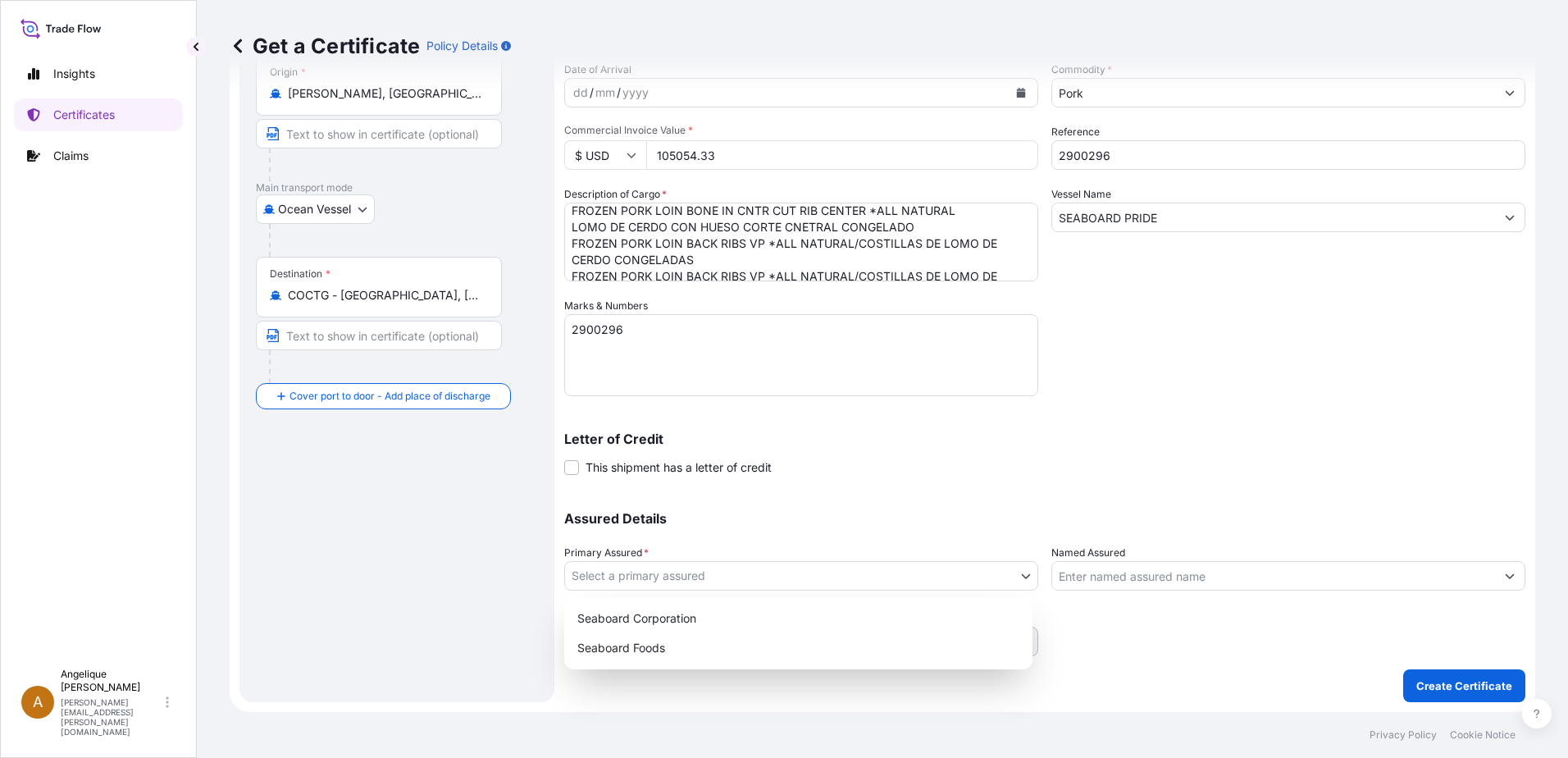
click at [684, 582] on body "Insights Certificates Claims A [PERSON_NAME] [PERSON_NAME][EMAIL_ADDRESS][PERSO…" at bounding box center [784, 379] width 1568 height 758
click at [659, 644] on div "Seaboard Foods" at bounding box center [798, 648] width 455 height 30
select select "31638"
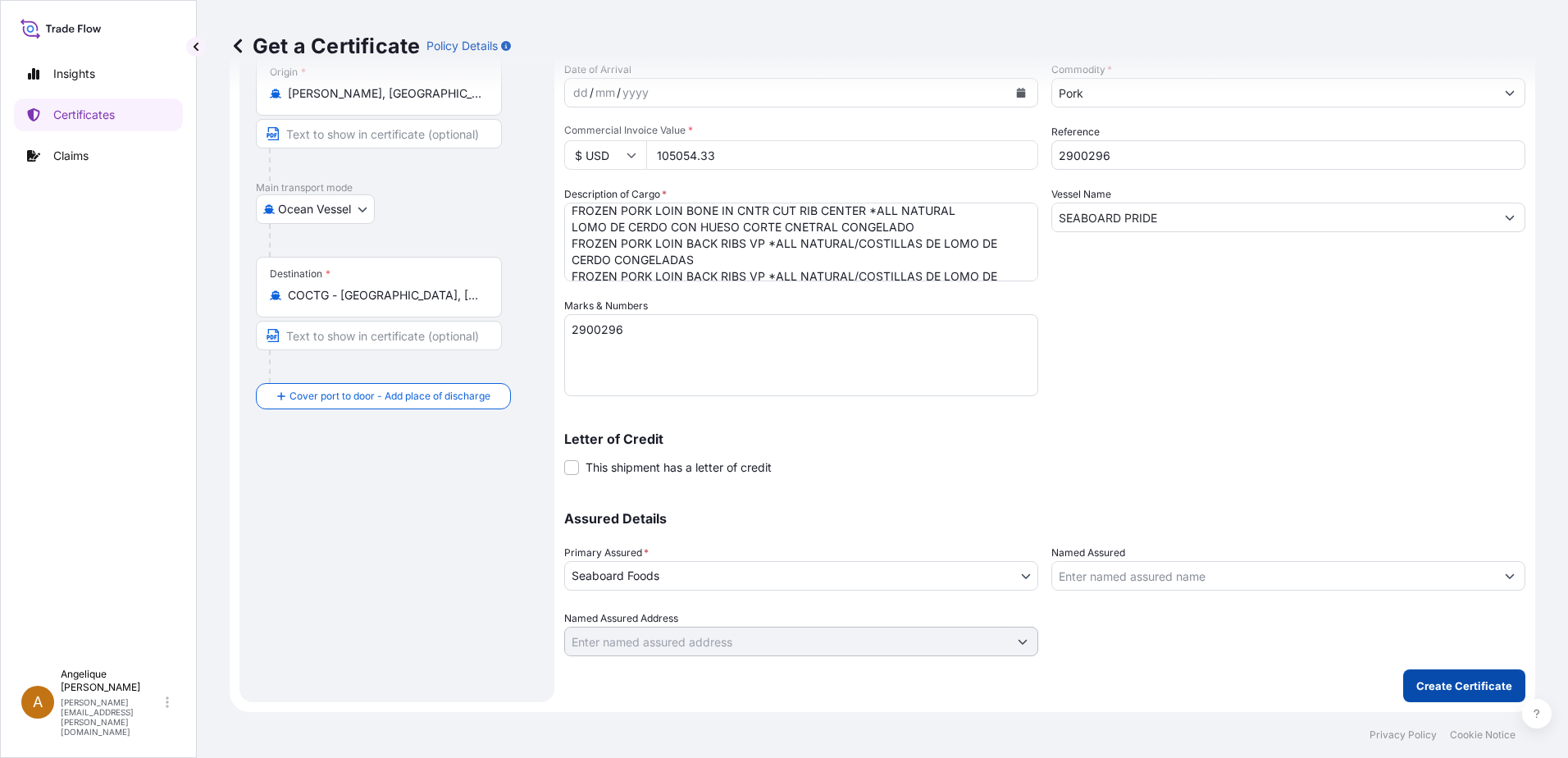
click at [1445, 692] on p "Create Certificate" at bounding box center [1464, 686] width 96 height 17
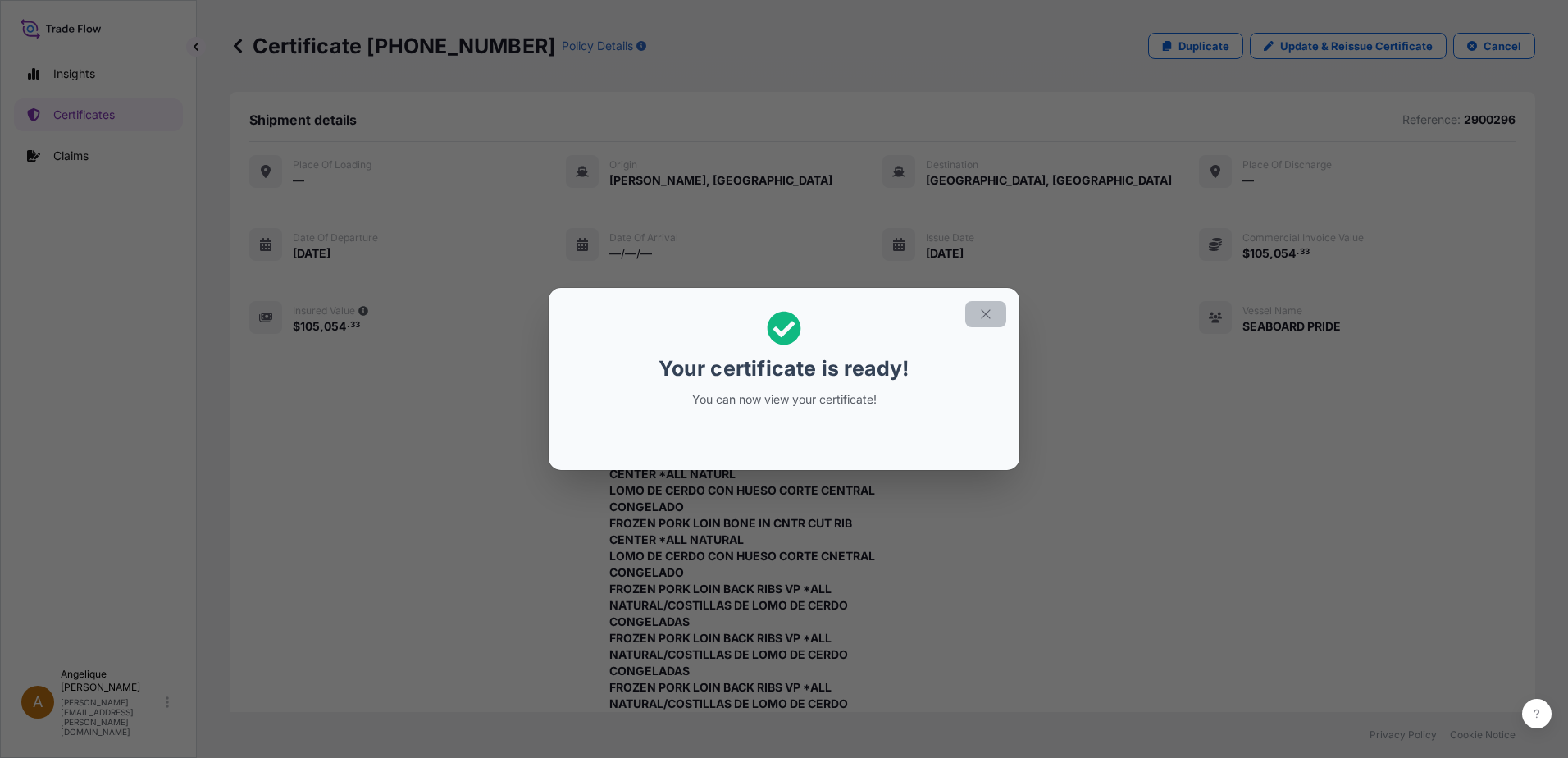
click at [985, 314] on icon "button" at bounding box center [985, 314] width 9 height 9
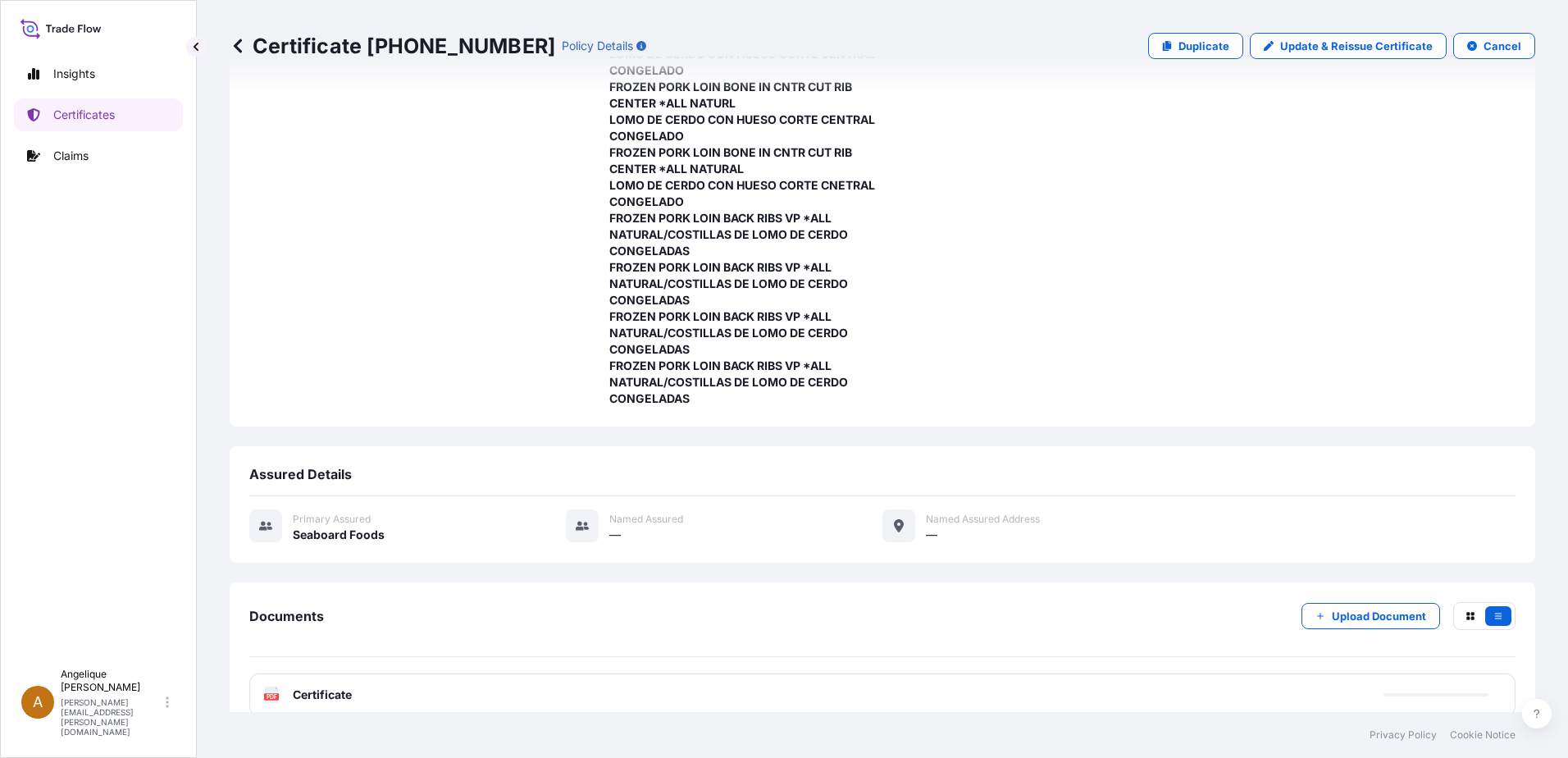
scroll to position [395, 0]
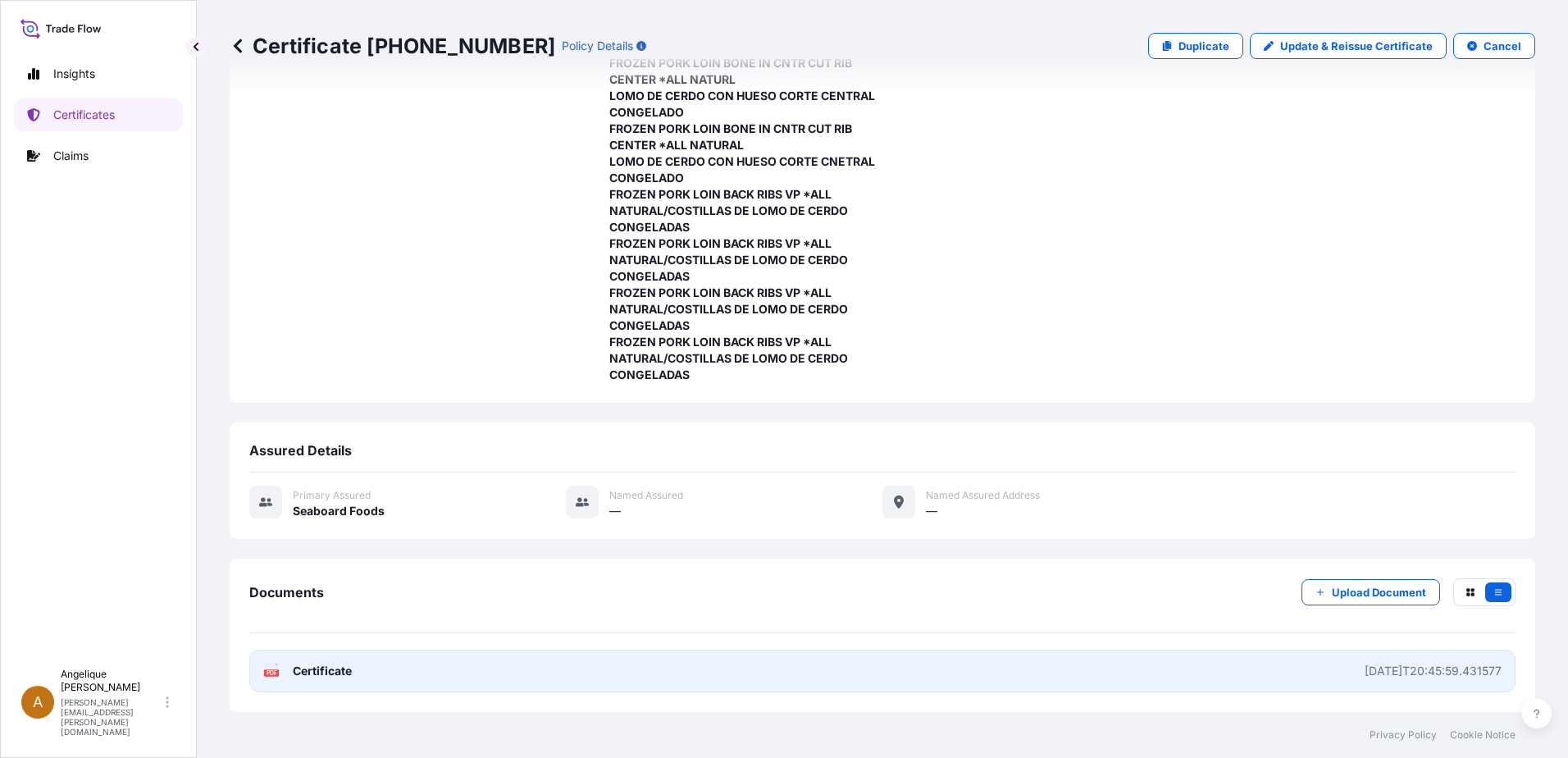
click at [514, 663] on link "PDF Certificate [DATE]T20:45:59.431577" at bounding box center [882, 671] width 1266 height 43
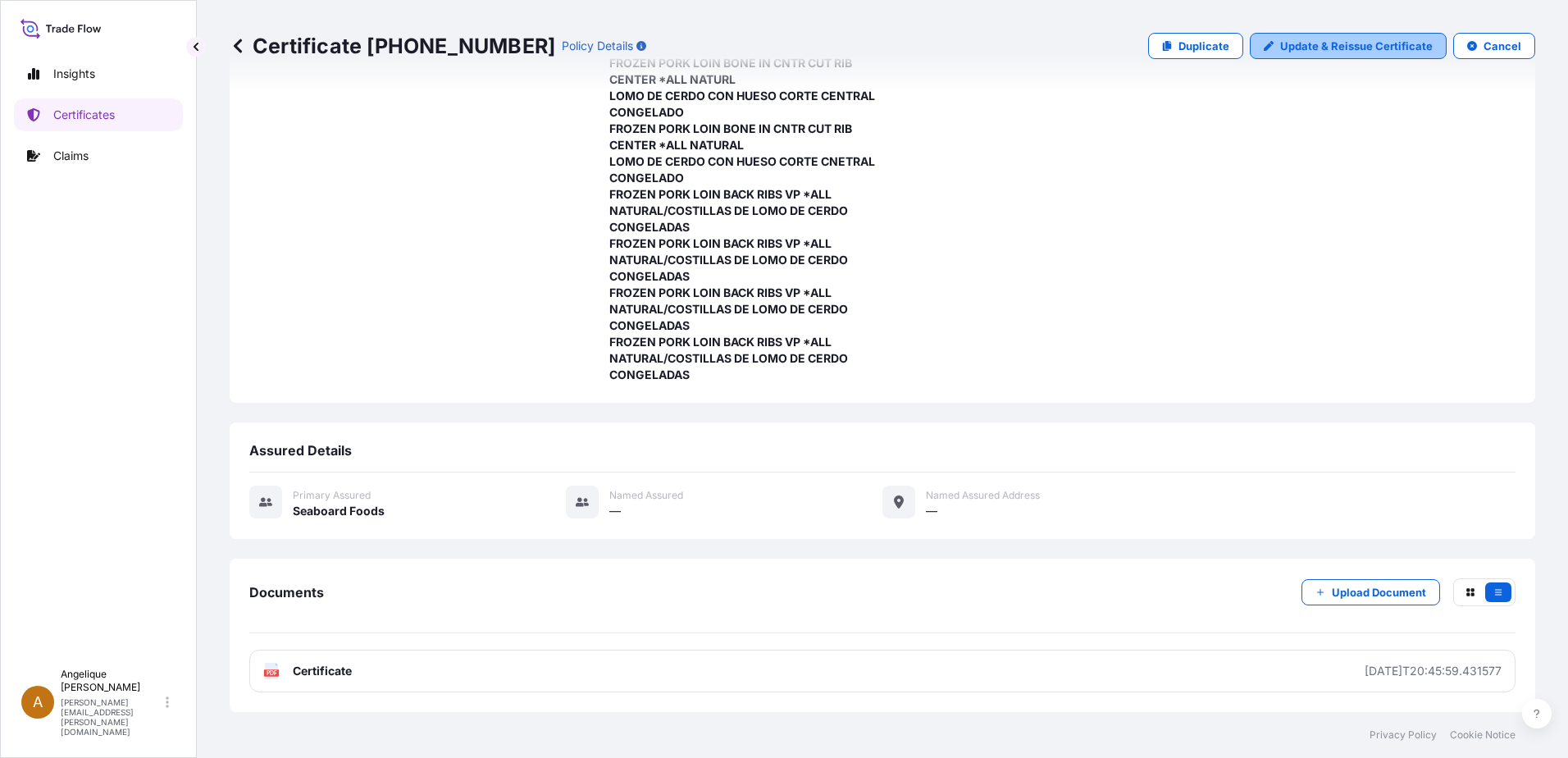
click at [1366, 46] on p "Update & Reissue Certificate" at bounding box center [1356, 46] width 152 height 17
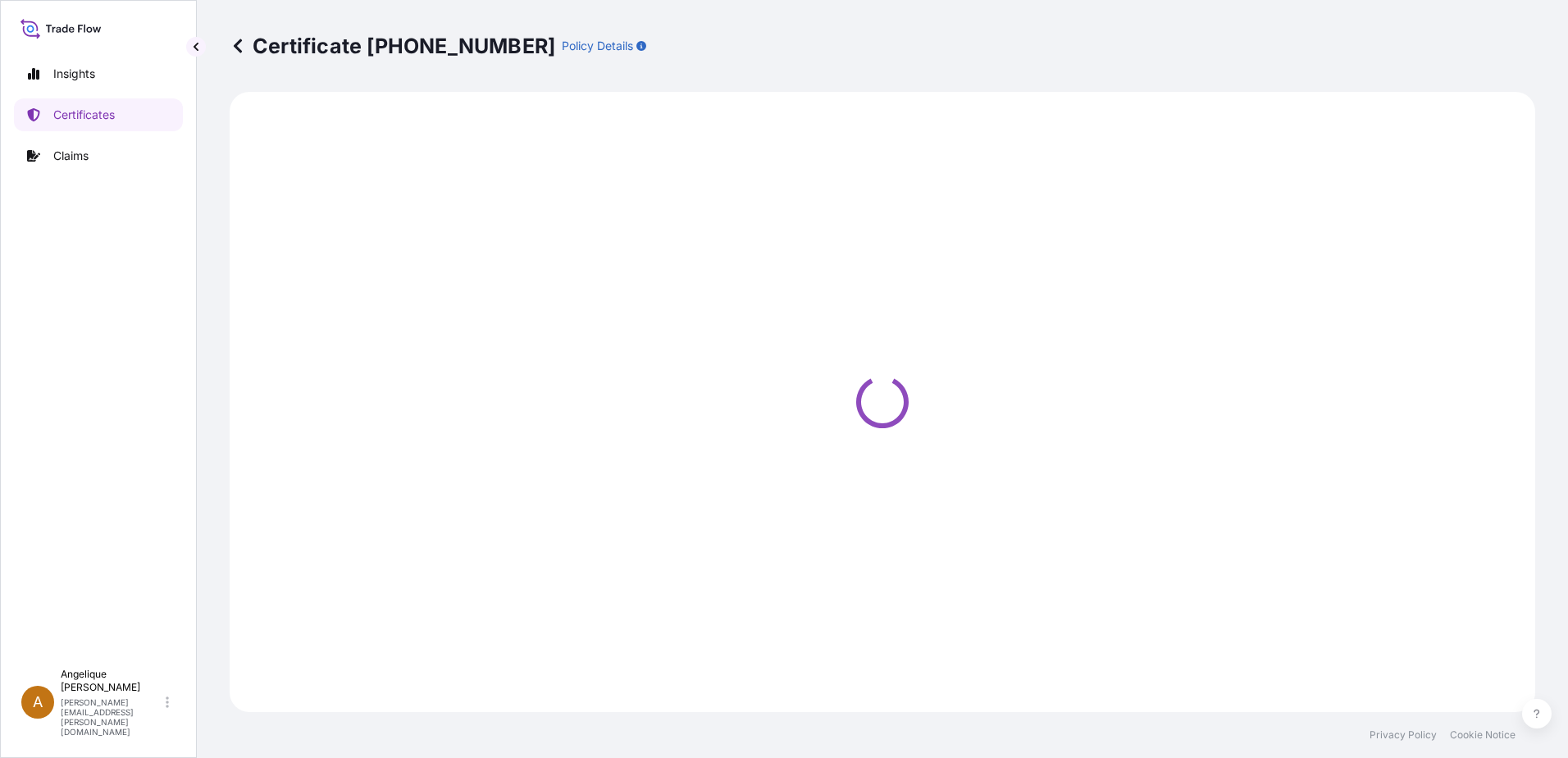
select select "Ocean Vessel"
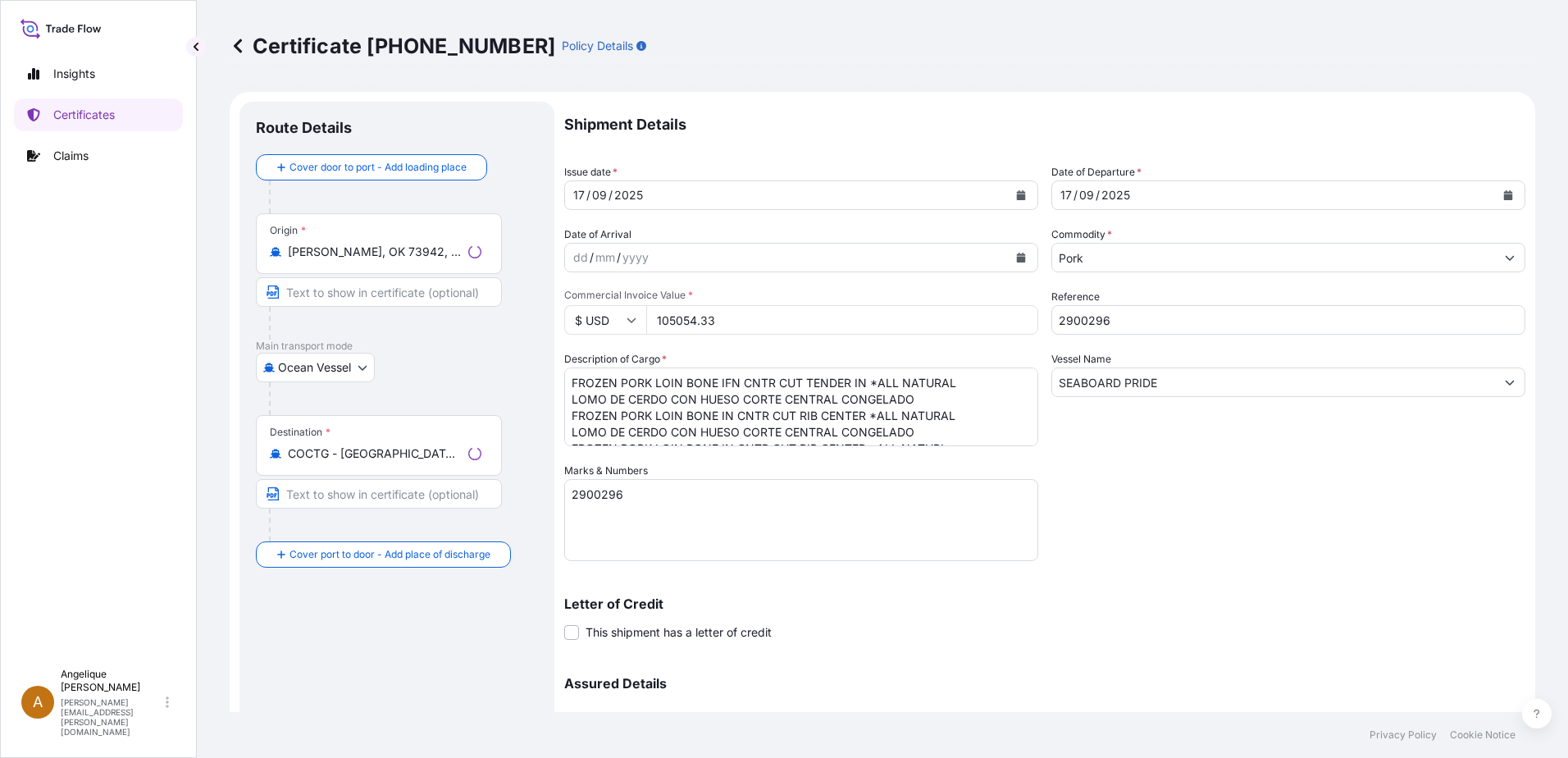
select select "31638"
click at [731, 382] on textarea "FROZEN PORK LOIN BONE IFN CNTR CUT TENDER IN *ALL NATURAL LOMO DE CERDO CON HUE…" at bounding box center [801, 406] width 474 height 79
click at [923, 427] on textarea "FROZEN PORK LOIN BONE IFN CNTR CUT TENDER IN *ALL NATURAL LOMO DE CERDO CON HUE…" at bounding box center [801, 406] width 474 height 79
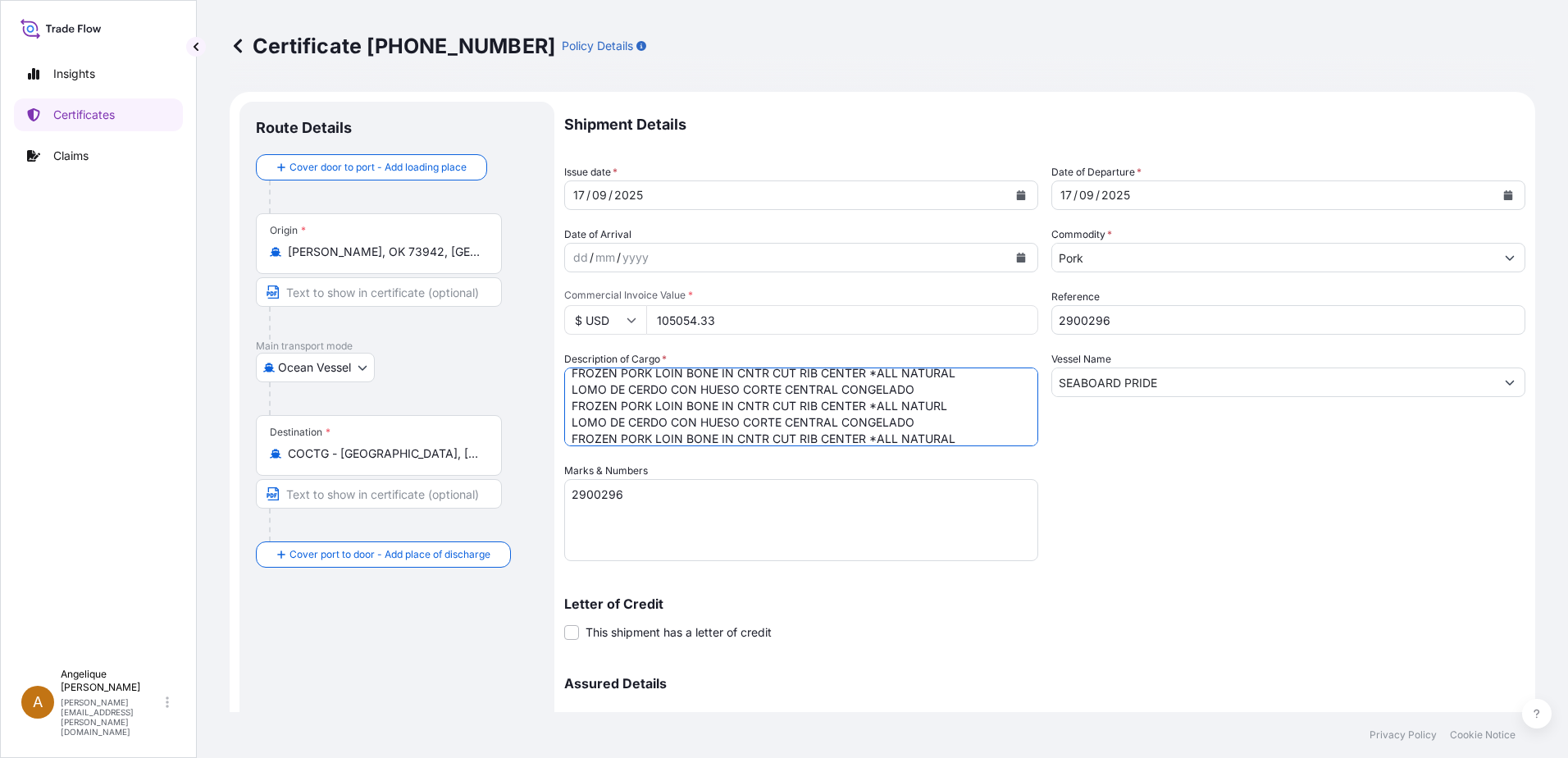
scroll to position [59, 0]
click at [809, 433] on textarea "FROZEN PORK LOIN BONE IFN CNTR CUT TENDER IN *ALL NATURAL LOMO DE CERDO CON HUE…" at bounding box center [801, 406] width 474 height 79
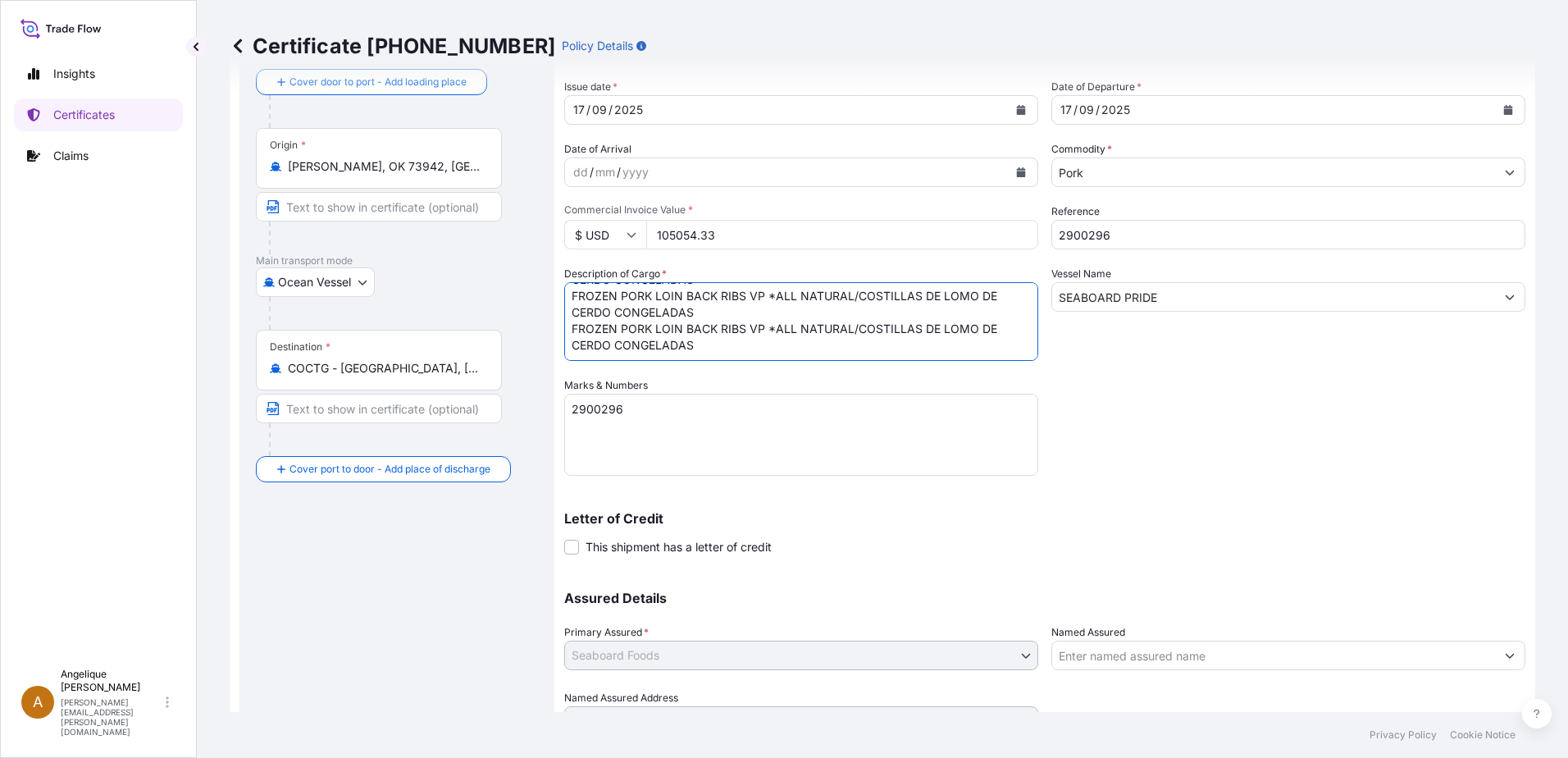
scroll to position [165, 0]
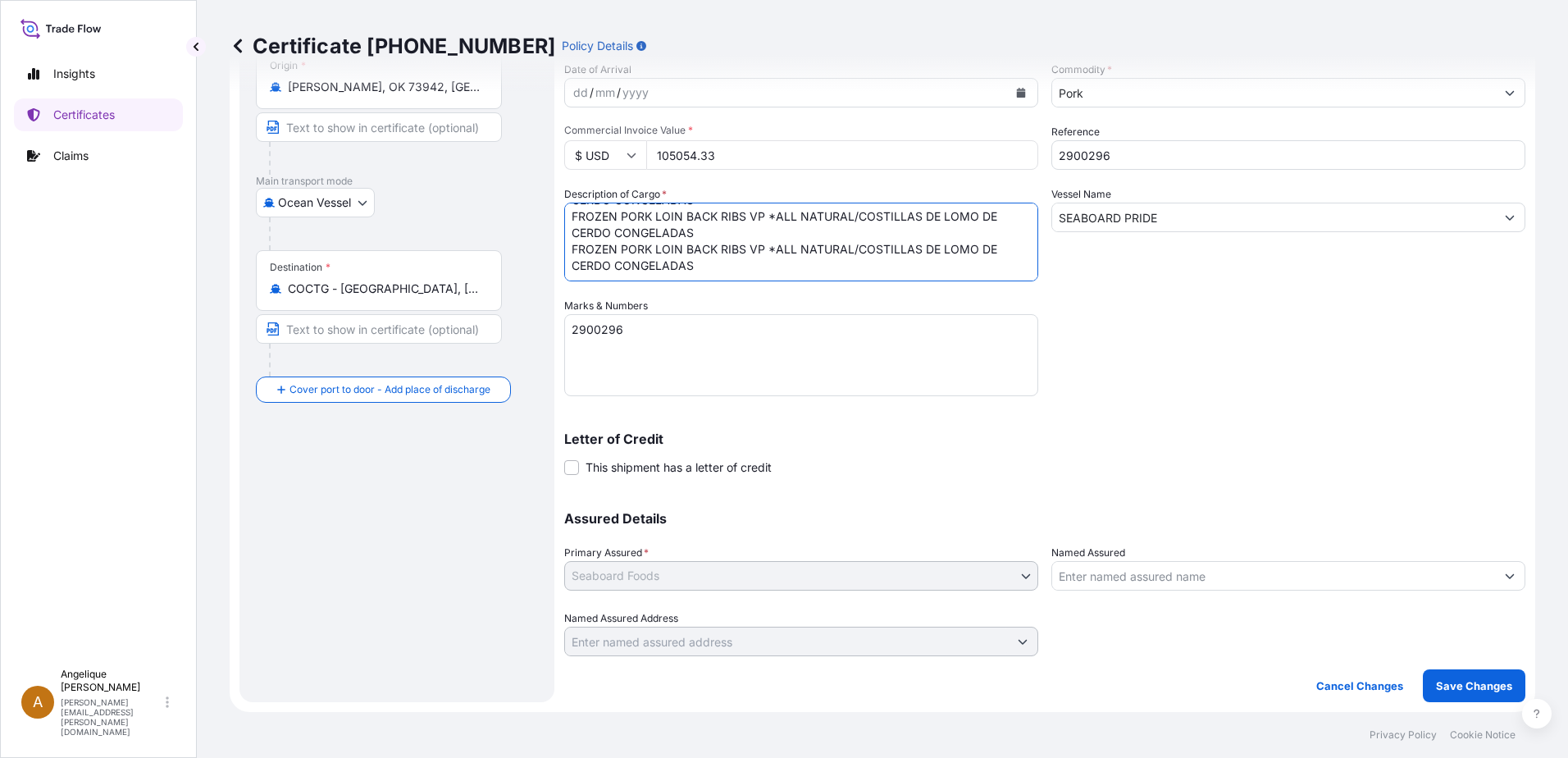
type textarea "FROZEN PORK LOIN BONE IN CNTR CUT TENDER IN *ALL NATURAL LOMO DE CERDO CON HUES…"
click at [1451, 691] on p "Save Changes" at bounding box center [1474, 686] width 76 height 17
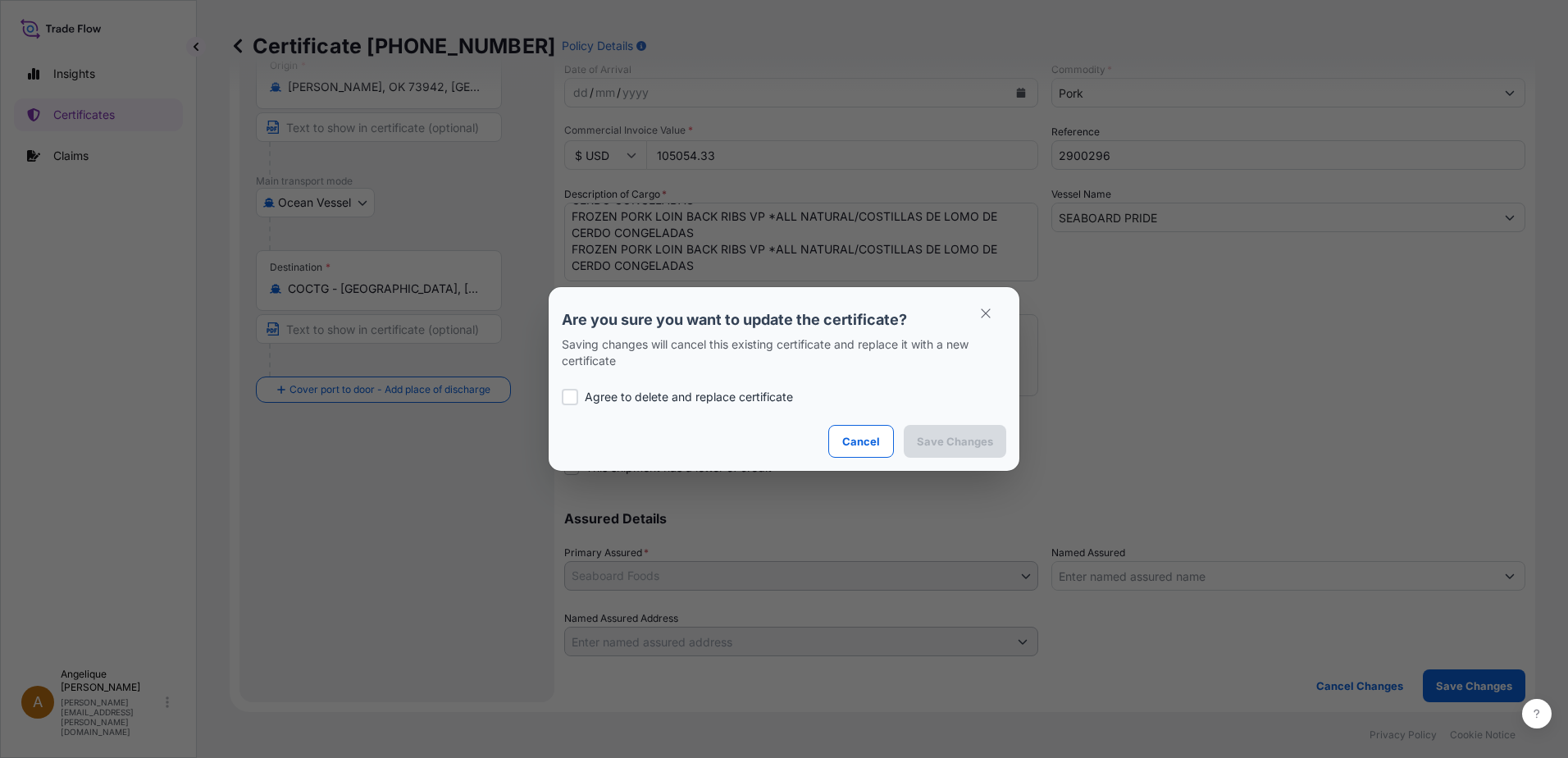
click at [570, 403] on div at bounding box center [570, 397] width 17 height 17
checkbox input "true"
click at [952, 439] on p "Save Changes" at bounding box center [955, 441] width 76 height 17
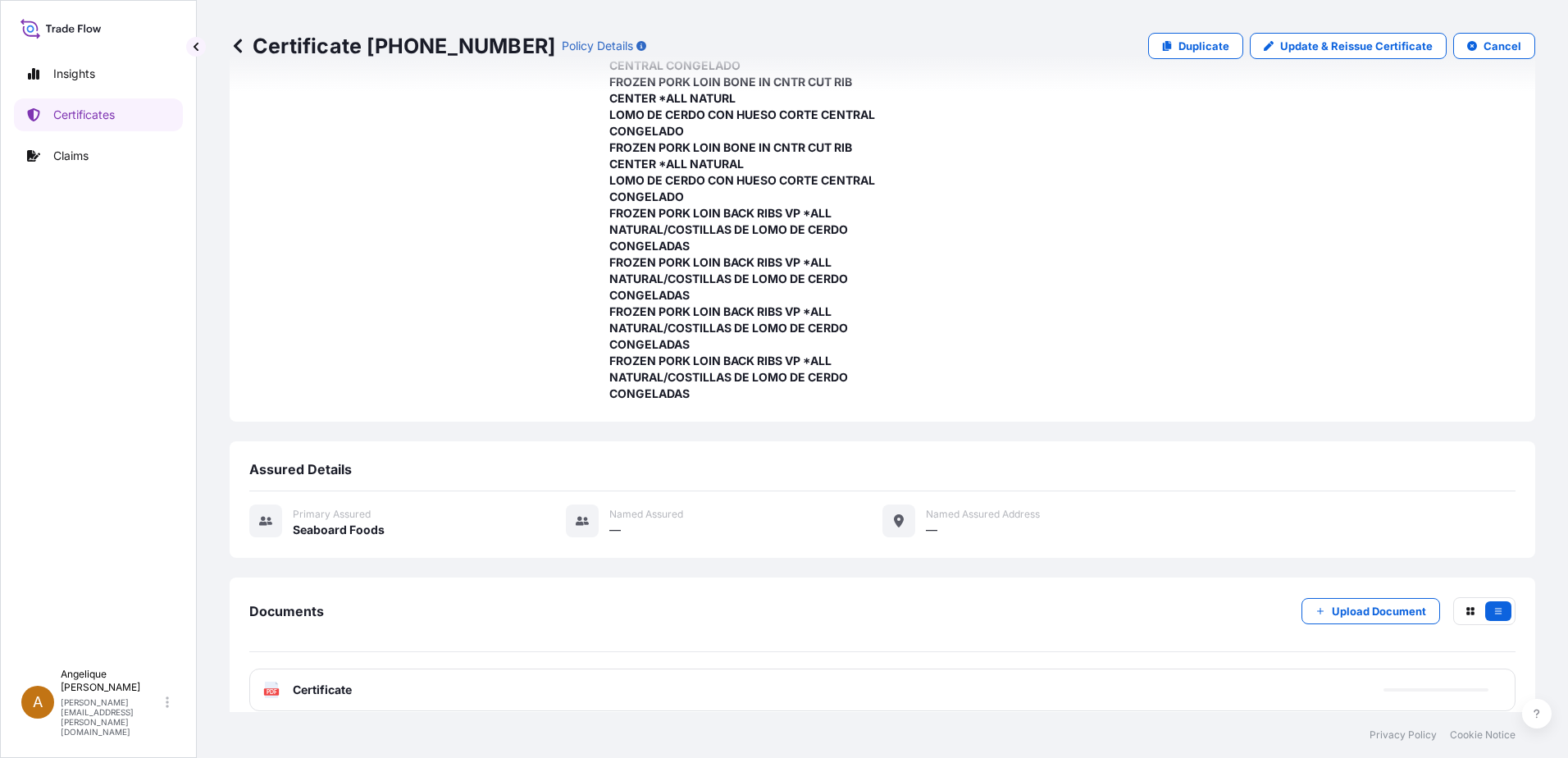
scroll to position [395, 0]
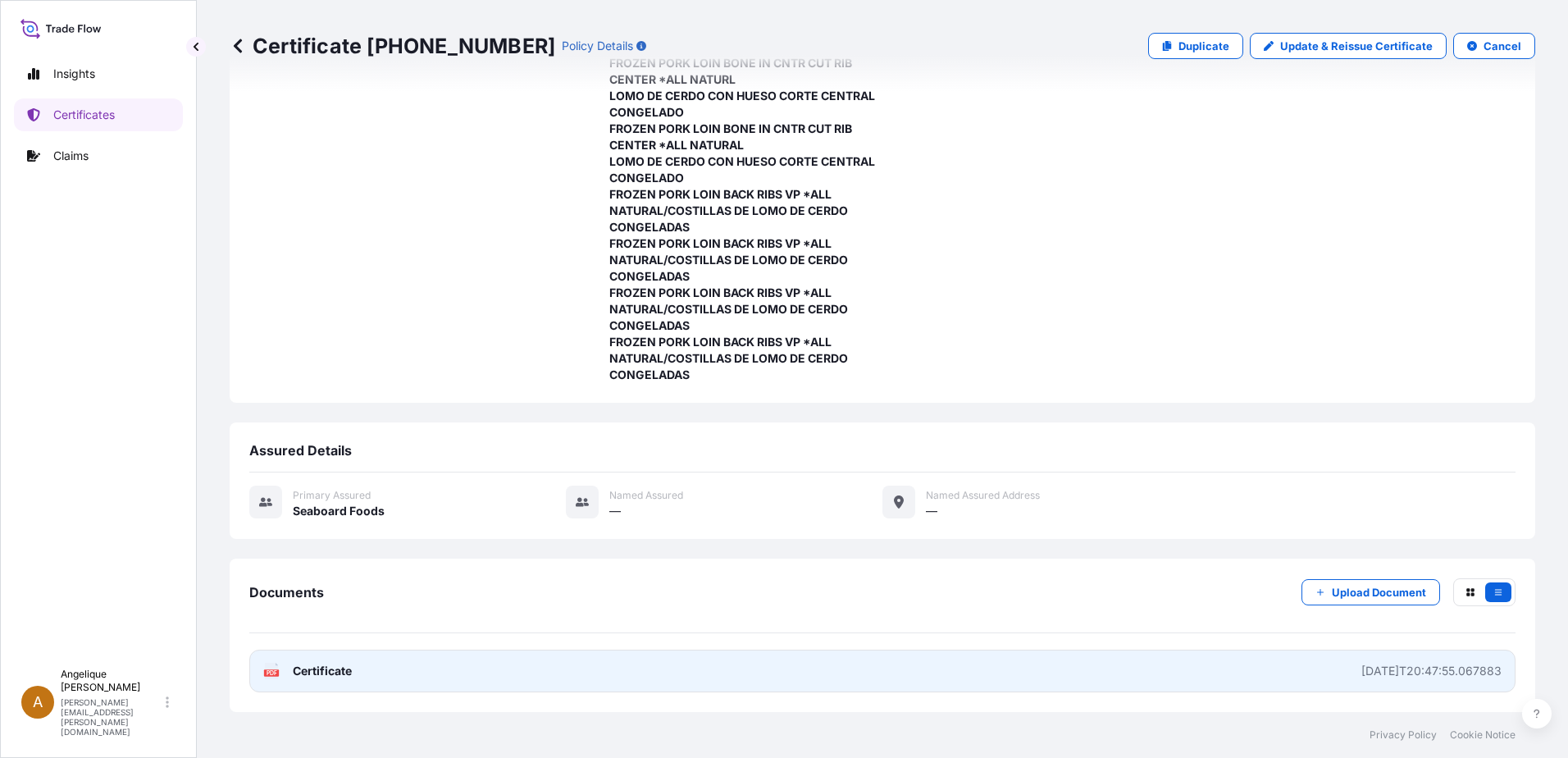
click at [979, 669] on link "PDF Certificate [DATE]T20:47:55.067883" at bounding box center [882, 671] width 1266 height 43
